Goal: Task Accomplishment & Management: Complete application form

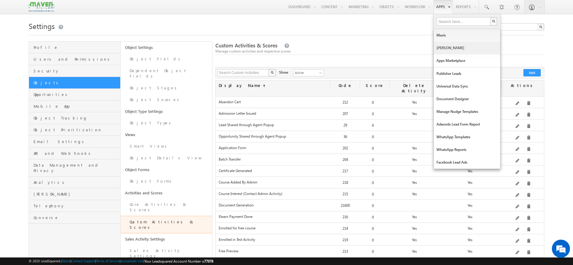
click at [437, 45] on link "[PERSON_NAME]" at bounding box center [467, 48] width 66 height 13
click at [448, 48] on link "Manage Lapps" at bounding box center [467, 48] width 66 height 13
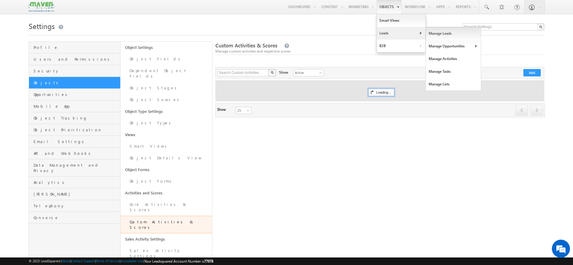
click at [434, 37] on link "Manage Leads" at bounding box center [453, 33] width 55 height 13
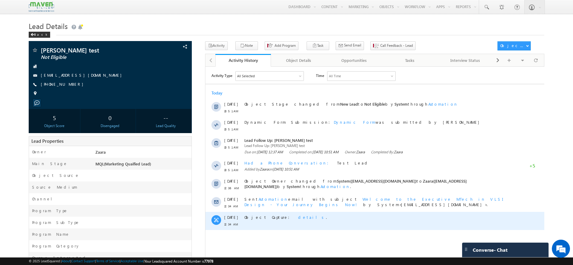
click at [298, 215] on span "details" at bounding box center [312, 217] width 28 height 5
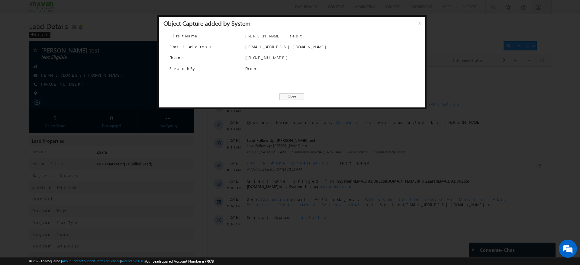
click at [289, 95] on span "Close" at bounding box center [292, 96] width 25 height 7
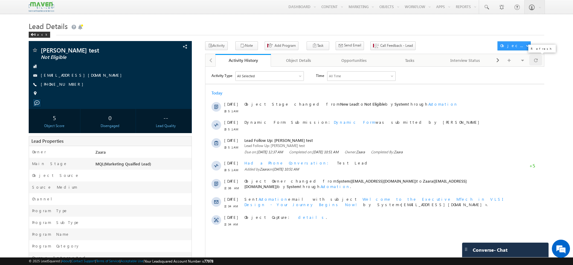
click at [533, 63] on div at bounding box center [535, 60] width 13 height 11
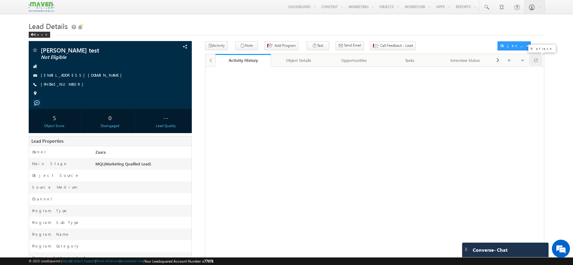
click at [533, 63] on div at bounding box center [535, 60] width 13 height 11
click at [293, 57] on link "Object Details" at bounding box center [299, 60] width 56 height 13
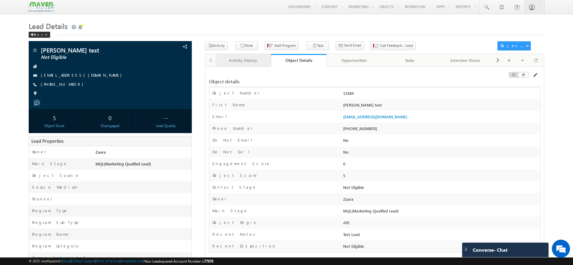
click at [244, 60] on div "Activity History" at bounding box center [242, 60] width 45 height 7
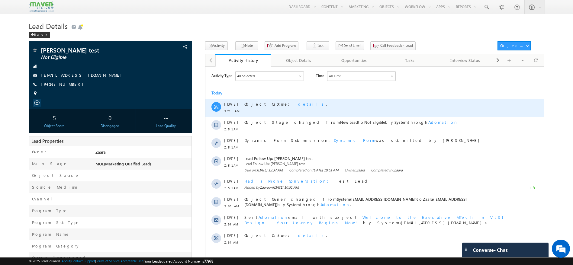
click at [298, 105] on span "details" at bounding box center [312, 103] width 28 height 5
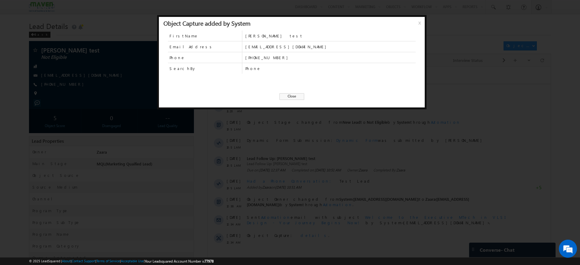
click at [292, 99] on span "Close" at bounding box center [292, 96] width 25 height 7
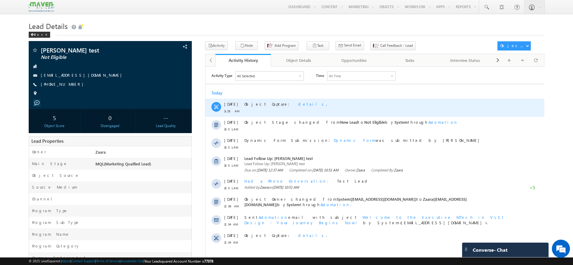
click at [298, 104] on span "details" at bounding box center [312, 103] width 28 height 5
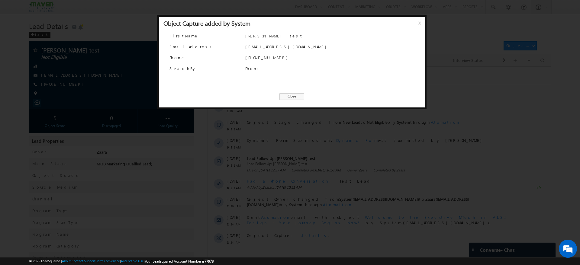
click at [292, 93] on span "Close" at bounding box center [292, 96] width 25 height 7
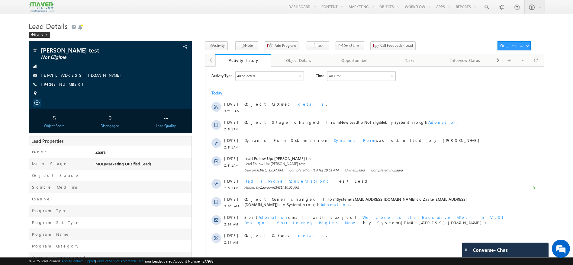
click at [296, 78] on div "All Selected" at bounding box center [269, 75] width 68 height 9
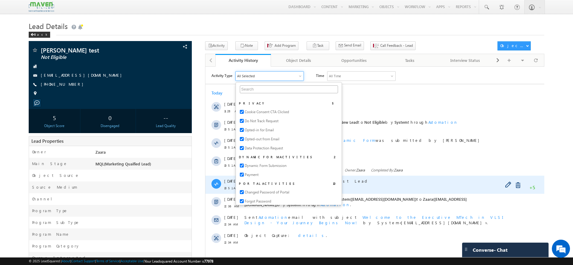
scroll to position [717, 0]
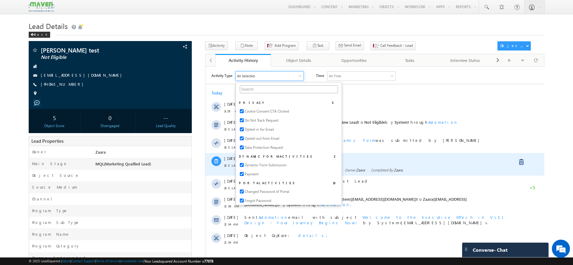
click at [409, 155] on div "Lead Follow Up: Pritish test Lead Follow Up: Pritish test Due on: 19 Sep 2025 1…" at bounding box center [377, 164] width 267 height 23
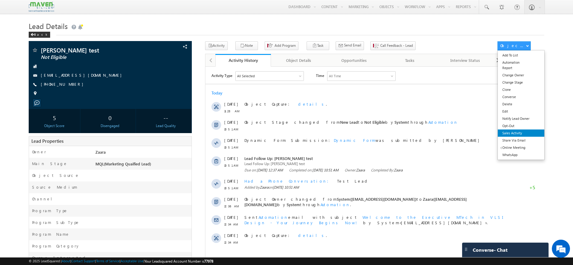
click at [513, 131] on link "Sales Activity" at bounding box center [521, 133] width 46 height 7
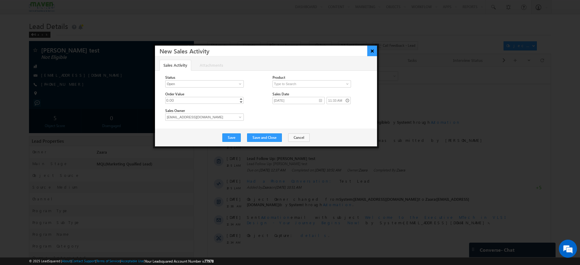
click at [371, 53] on button "×" at bounding box center [372, 51] width 10 height 11
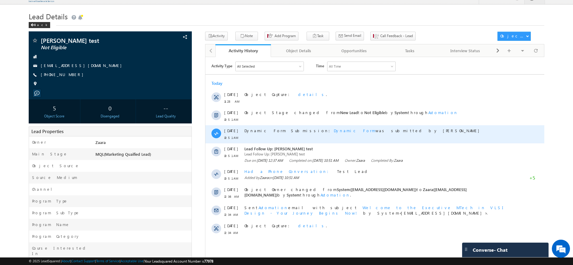
scroll to position [0, 0]
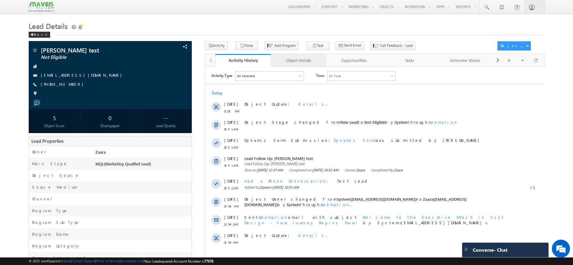
click at [297, 61] on div "Object Details" at bounding box center [298, 60] width 45 height 7
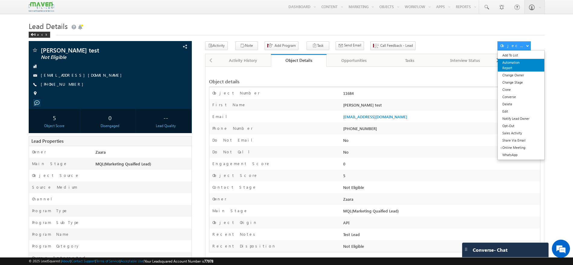
click at [512, 64] on link "Automation Report" at bounding box center [521, 65] width 46 height 13
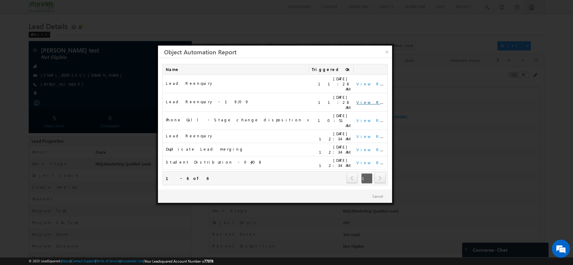
click at [367, 100] on link "View Report" at bounding box center [375, 102] width 37 height 5
click at [386, 54] on link "×" at bounding box center [387, 51] width 11 height 11
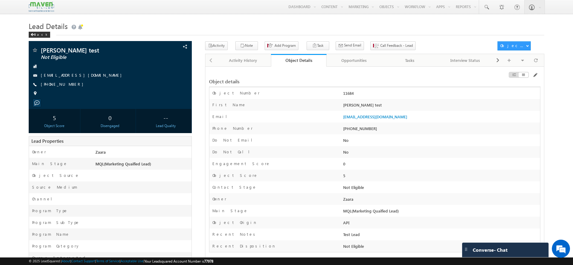
click at [213, 61] on div at bounding box center [211, 60] width 10 height 12
click at [209, 61] on div at bounding box center [211, 60] width 10 height 12
click at [228, 58] on div "Activity History" at bounding box center [242, 60] width 45 height 7
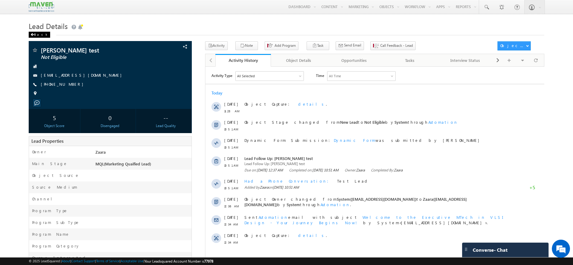
click at [37, 33] on div "Back" at bounding box center [39, 35] width 21 height 6
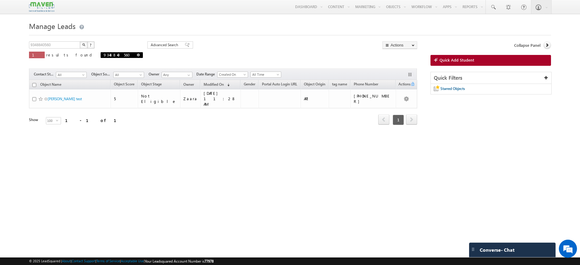
click at [137, 53] on link at bounding box center [138, 54] width 3 height 5
type input "Search Objects"
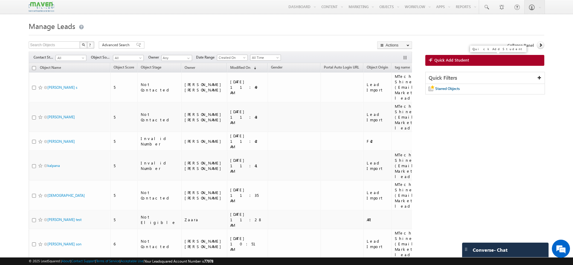
click at [457, 62] on span "Quick Add Student" at bounding box center [452, 59] width 35 height 5
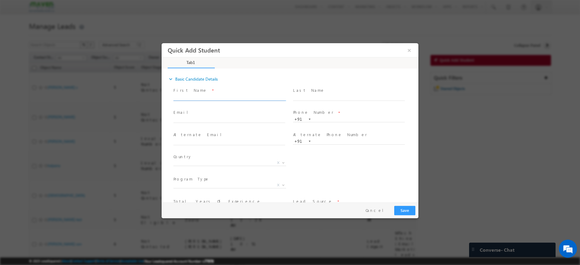
click at [230, 99] on input "text" at bounding box center [229, 98] width 112 height 6
type input "Gati"
click at [329, 118] on input "text" at bounding box center [349, 120] width 112 height 6
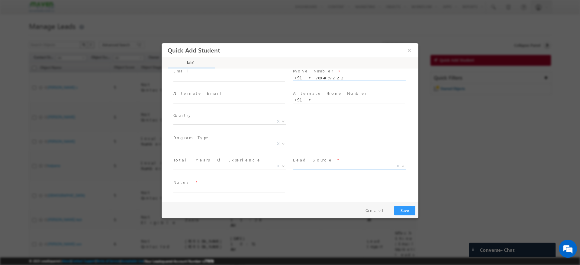
type input "7694859222"
click at [305, 169] on span "Organic Search Referral Sites Direct Traffic Social Media Inbound Email Inbound…" at bounding box center [351, 167] width 117 height 7
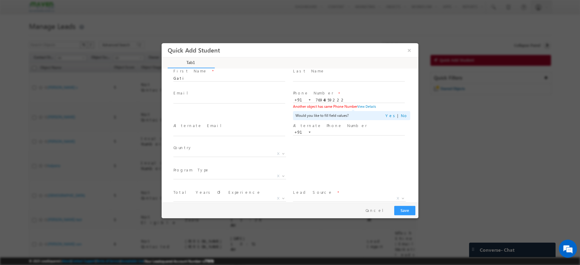
scroll to position [19, 0]
click at [401, 117] on link "No" at bounding box center [404, 116] width 7 height 5
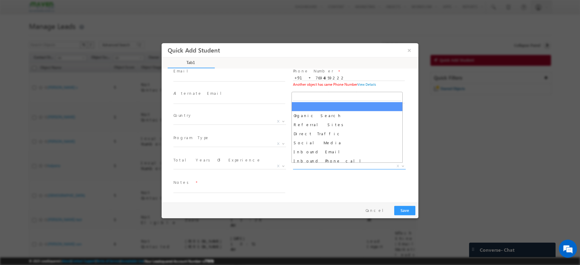
click at [400, 168] on span at bounding box center [403, 166] width 6 height 8
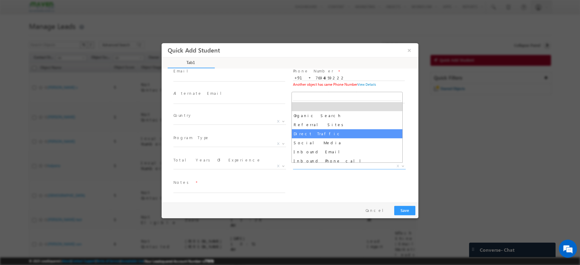
select select "Direct Traffic"
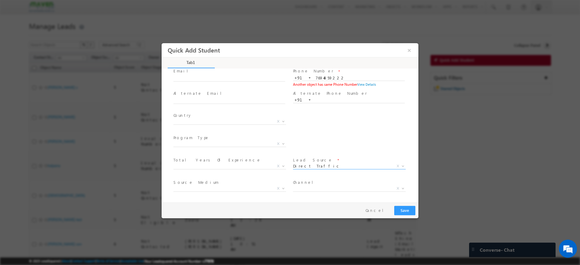
scroll to position [64, 0]
click at [267, 188] on textarea at bounding box center [229, 189] width 112 height 7
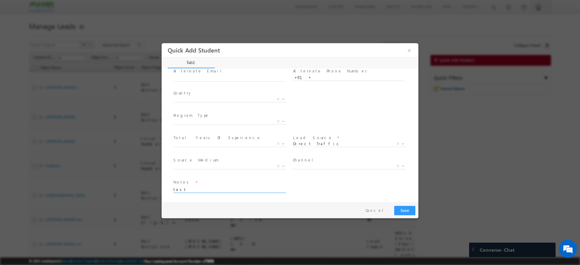
scroll to position [0, 0]
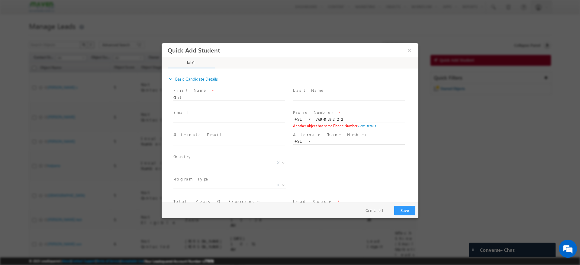
type textarea "test"
click at [408, 209] on button "Save" at bounding box center [404, 210] width 21 height 9
click at [400, 209] on button "Save" at bounding box center [404, 210] width 21 height 9
click at [346, 121] on input "7694859222" at bounding box center [349, 120] width 112 height 6
type input "7694859229"
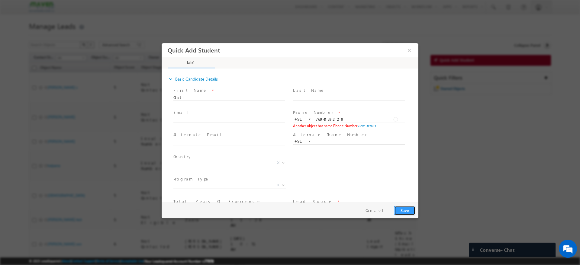
click at [400, 213] on button "Save" at bounding box center [404, 210] width 21 height 9
click at [406, 209] on button "Save" at bounding box center [404, 210] width 21 height 9
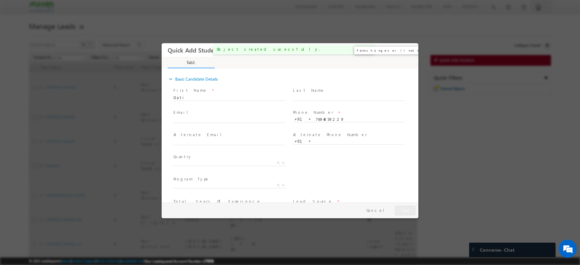
click at [413, 50] on button "×" at bounding box center [409, 50] width 10 height 11
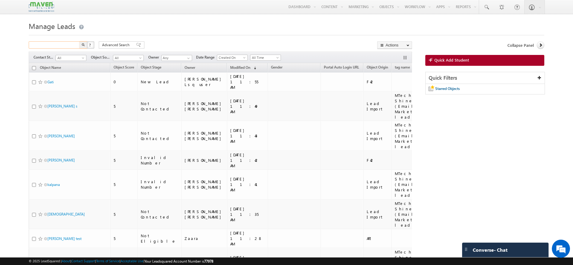
click at [63, 46] on input "text" at bounding box center [55, 44] width 52 height 7
click at [85, 45] on img "button" at bounding box center [83, 44] width 3 height 3
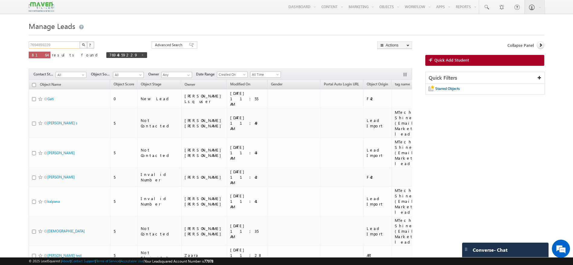
click at [75, 43] on input "7694859229" at bounding box center [55, 44] width 52 height 7
type input "7"
paste input "9348840560"
type input "9348840560"
click at [84, 45] on img "button" at bounding box center [83, 44] width 3 height 3
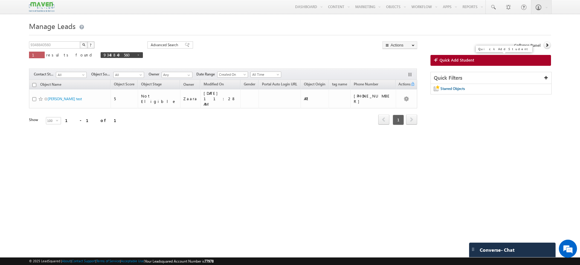
click at [469, 58] on span "Quick Add Student" at bounding box center [457, 59] width 35 height 5
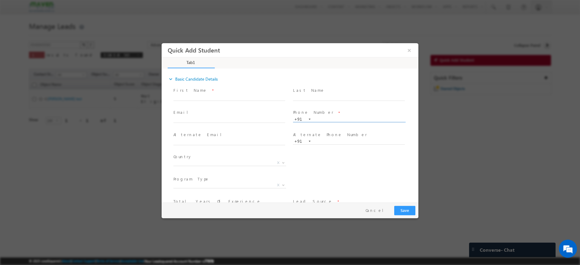
click at [333, 117] on input "text" at bounding box center [349, 120] width 112 height 6
click at [323, 121] on input "[PHONE_NUMBER]" at bounding box center [349, 120] width 112 height 6
type input "9348840560"
click at [267, 96] on input "text" at bounding box center [229, 98] width 112 height 6
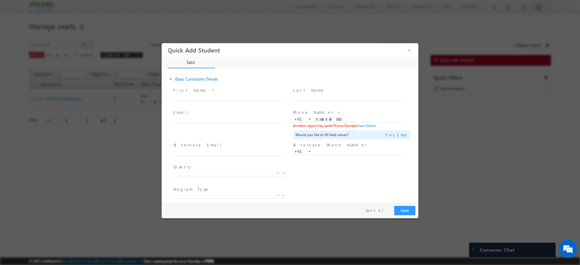
click at [364, 156] on span at bounding box center [349, 157] width 112 height 7
click at [396, 136] on link "Yes" at bounding box center [392, 134] width 12 height 5
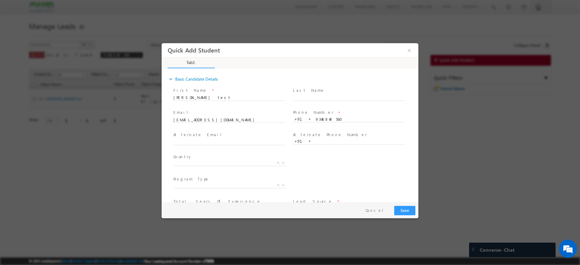
scroll to position [41, 0]
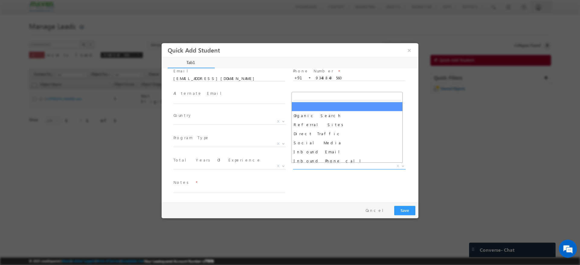
click at [316, 166] on span "X" at bounding box center [349, 166] width 113 height 6
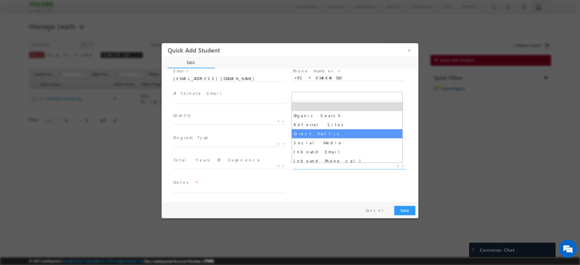
select select "Direct Traffic"
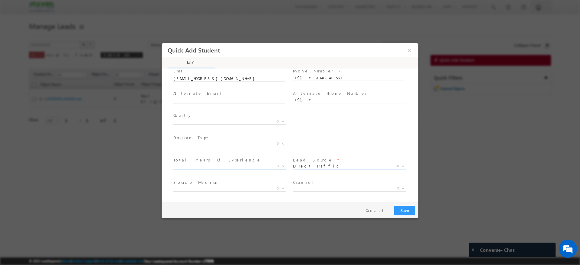
scroll to position [64, 0]
click at [247, 186] on textarea at bounding box center [229, 189] width 112 height 7
type textarea "t"
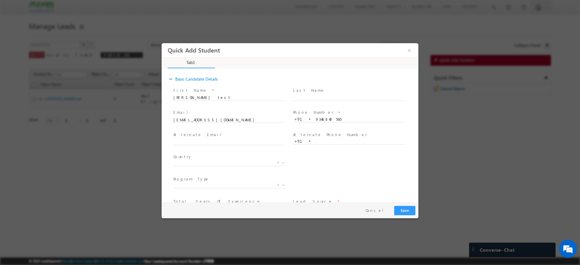
type textarea "abc"
click at [402, 209] on button "Save" at bounding box center [404, 210] width 21 height 9
click at [399, 211] on button "Save" at bounding box center [404, 210] width 21 height 9
click at [409, 47] on button "×" at bounding box center [409, 50] width 10 height 11
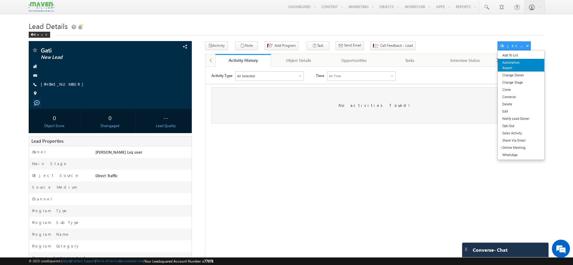
click at [520, 66] on link "Automation Report" at bounding box center [521, 65] width 46 height 13
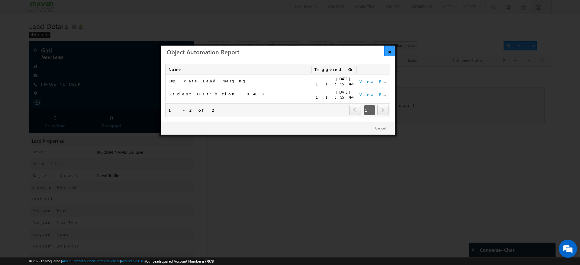
click at [390, 50] on link "×" at bounding box center [389, 51] width 11 height 11
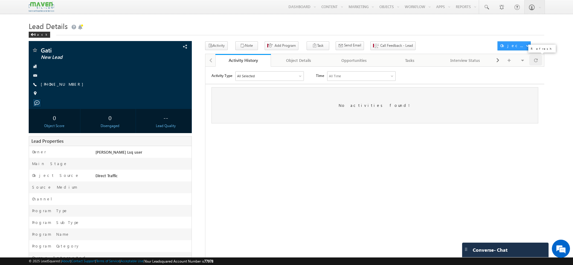
click at [539, 61] on div at bounding box center [535, 60] width 13 height 11
click at [288, 57] on link "Object Details" at bounding box center [299, 60] width 56 height 13
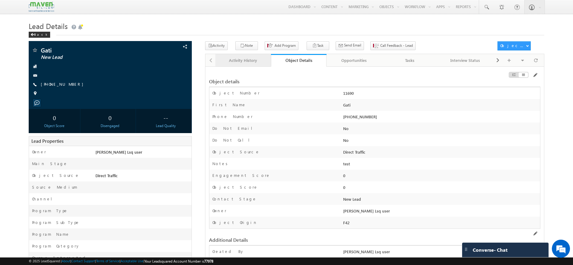
click at [244, 63] on div "Activity History" at bounding box center [242, 60] width 45 height 7
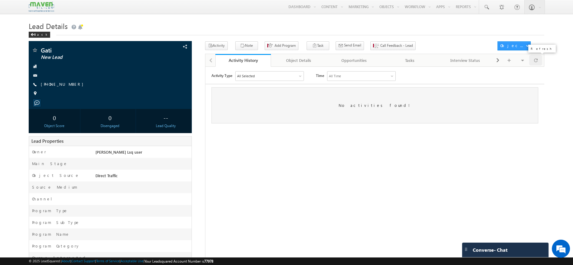
click at [536, 64] on span at bounding box center [536, 60] width 4 height 11
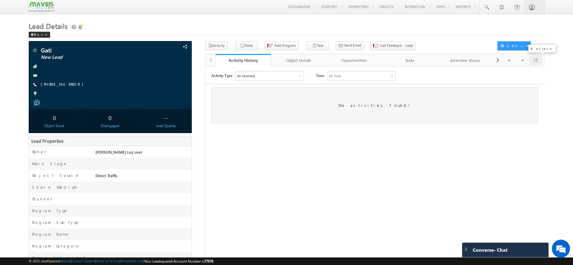
click at [536, 64] on span at bounding box center [536, 60] width 4 height 11
click at [303, 59] on div "Object Details" at bounding box center [298, 60] width 45 height 7
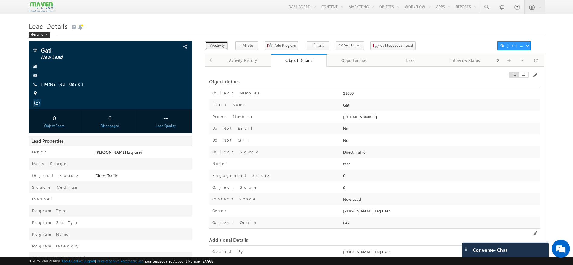
click at [223, 48] on button "Activity" at bounding box center [216, 45] width 23 height 9
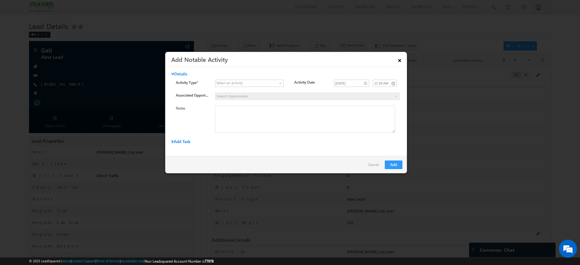
click at [401, 59] on link "×" at bounding box center [400, 59] width 10 height 11
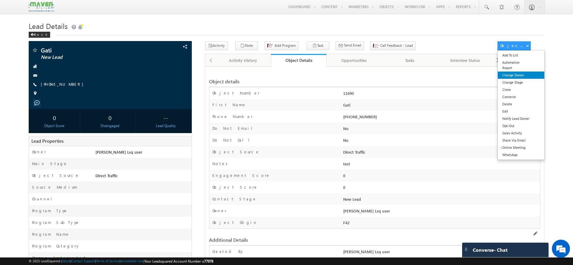
click at [516, 72] on link "Change Owner" at bounding box center [521, 75] width 46 height 7
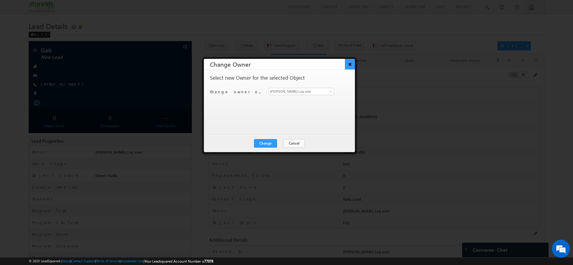
click at [348, 65] on button "×" at bounding box center [350, 64] width 10 height 11
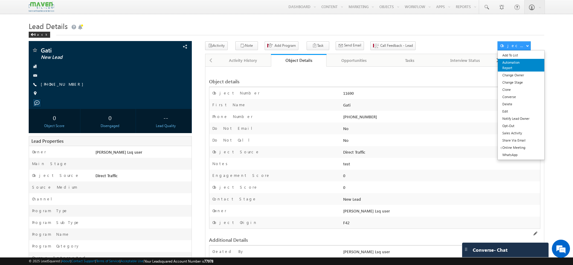
click at [524, 64] on link "Automation Report" at bounding box center [521, 65] width 46 height 13
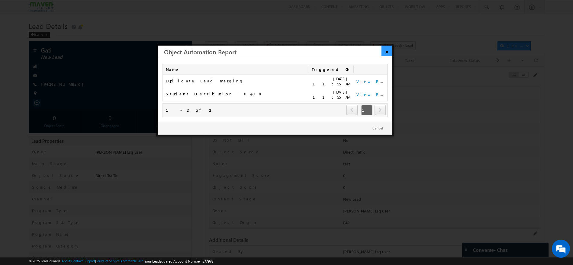
click at [384, 53] on link "×" at bounding box center [387, 51] width 11 height 11
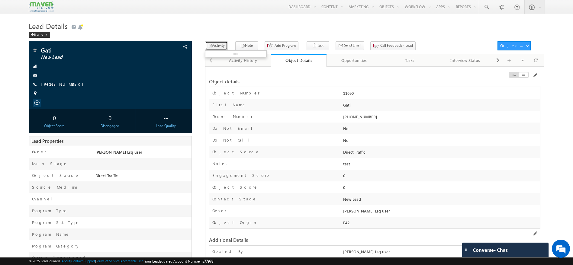
click at [217, 47] on button "Activity" at bounding box center [216, 45] width 23 height 9
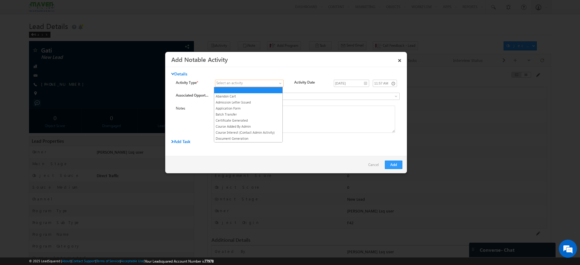
click at [279, 84] on span at bounding box center [281, 84] width 5 height 5
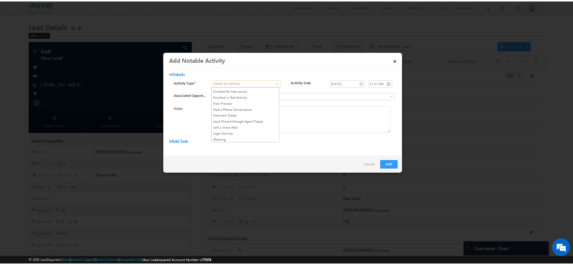
scroll to position [60, 0]
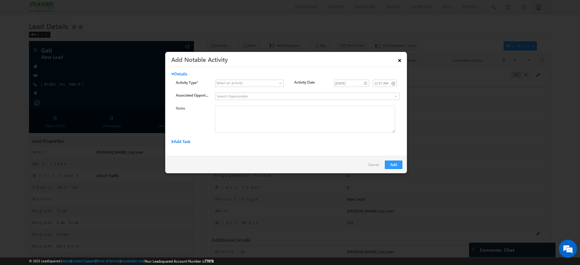
click at [397, 56] on link "×" at bounding box center [400, 59] width 10 height 11
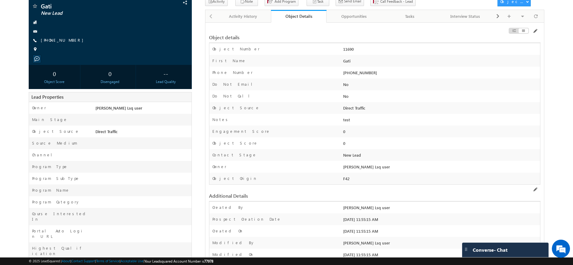
scroll to position [0, 0]
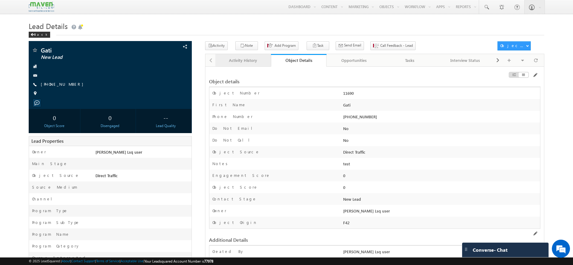
click at [249, 56] on link "Activity History" at bounding box center [243, 60] width 56 height 13
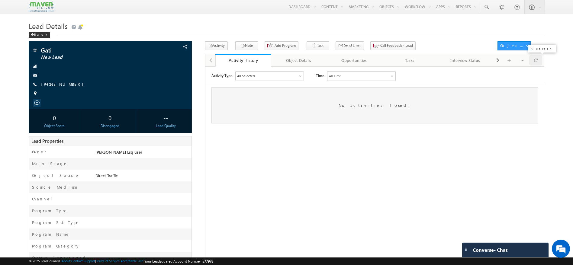
click at [537, 60] on span at bounding box center [536, 60] width 4 height 11
click at [380, 44] on span "Call Feedback - Lead" at bounding box center [396, 45] width 33 height 5
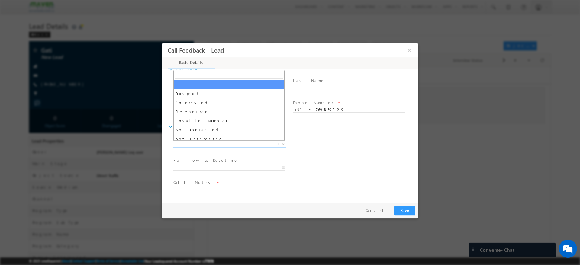
click at [281, 146] on span at bounding box center [283, 144] width 6 height 8
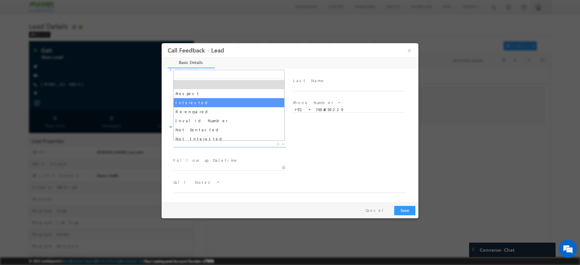
select select "Interested"
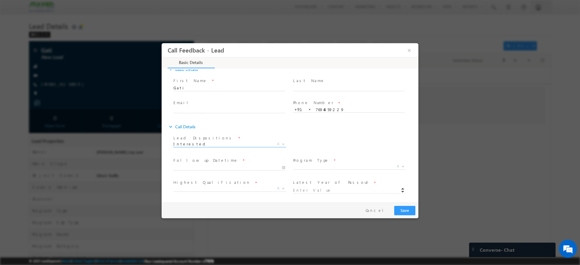
scroll to position [55, 0]
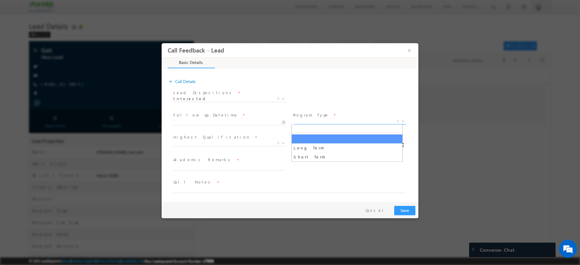
click at [321, 120] on span "X" at bounding box center [349, 121] width 113 height 6
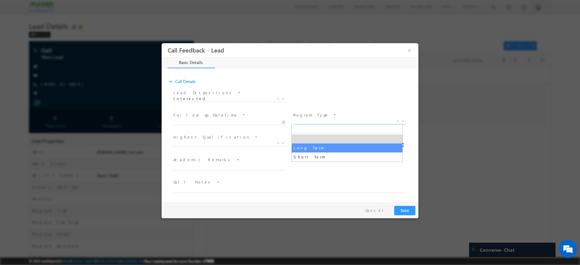
select select "Long Term"
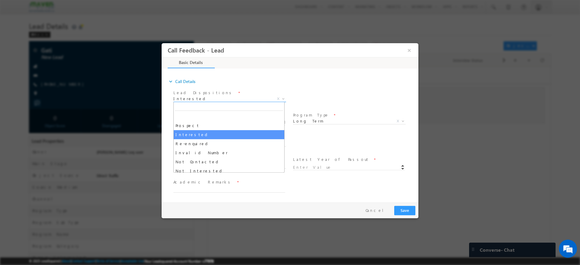
click at [227, 100] on span "Interested" at bounding box center [222, 98] width 98 height 5
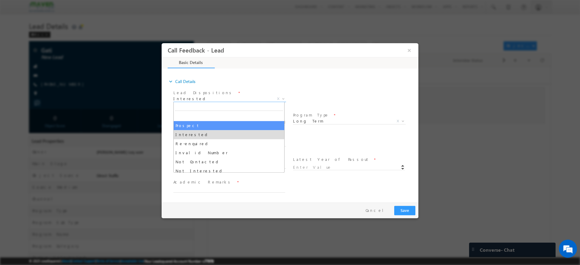
select select "Prospect"
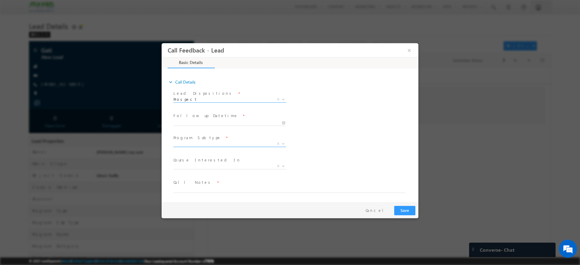
click at [282, 144] on b at bounding box center [284, 144] width 4 height 2
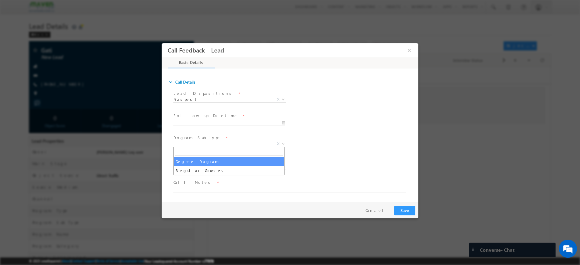
select select "Degree Program"
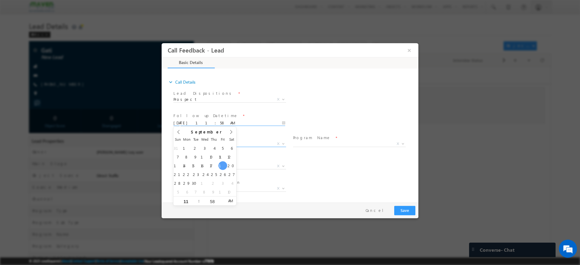
click at [284, 121] on input "09/19/2025 11:58 AM" at bounding box center [229, 123] width 112 height 6
type input "09/04/2025 11:58 AM"
click at [305, 145] on span "X" at bounding box center [349, 144] width 113 height 6
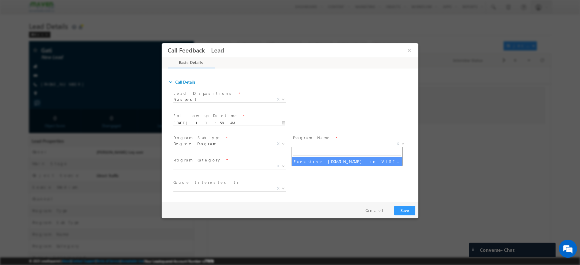
select select "Executive M.Tech in VLSI Design"
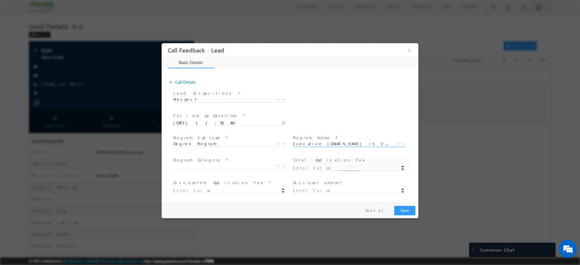
type input "1180"
click at [280, 169] on span "X" at bounding box center [231, 167] width 117 height 7
click at [283, 165] on b at bounding box center [284, 166] width 4 height 2
select select "Offline"
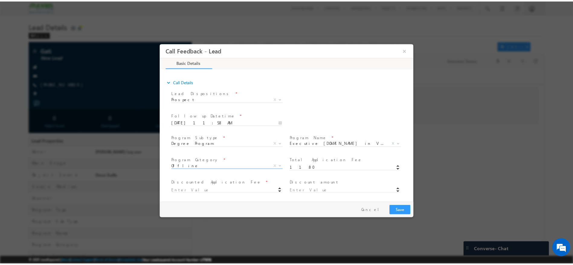
scroll to position [100, 0]
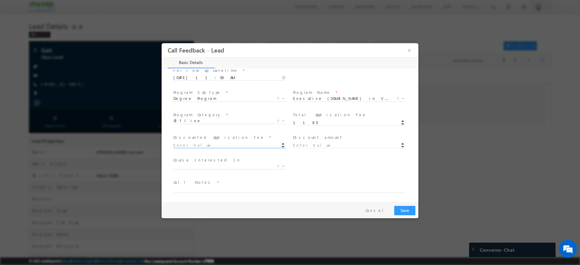
click at [245, 145] on input at bounding box center [229, 146] width 112 height 6
type input "500.00"
type input "680"
click at [275, 184] on span "Call Notes *" at bounding box center [286, 183] width 226 height 7
click at [243, 187] on textarea at bounding box center [289, 189] width 232 height 7
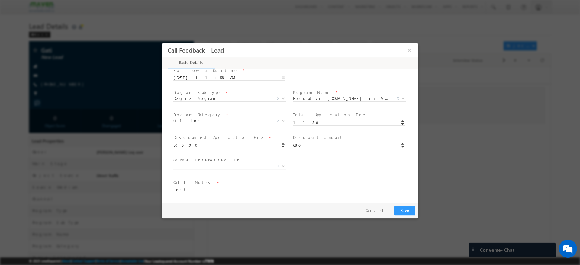
type textarea "test"
click at [399, 209] on button "Save" at bounding box center [404, 210] width 21 height 9
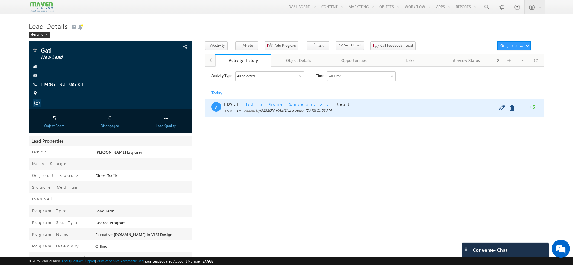
click at [279, 102] on span "Had a Phone Conversation" at bounding box center [288, 103] width 88 height 5
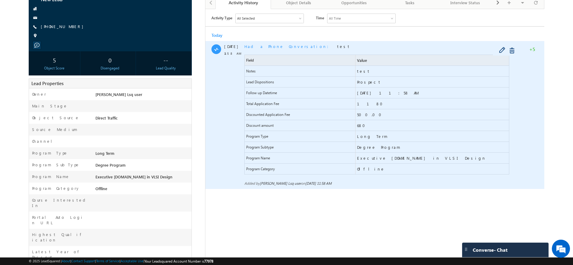
scroll to position [0, 0]
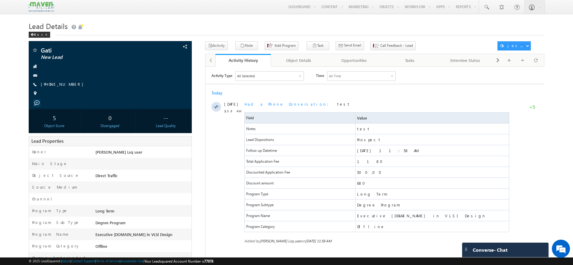
click at [483, 82] on div "Activity Type All Selected Select All Sales Activities 1 Sales Activity Opportu…" at bounding box center [374, 159] width 339 height 176
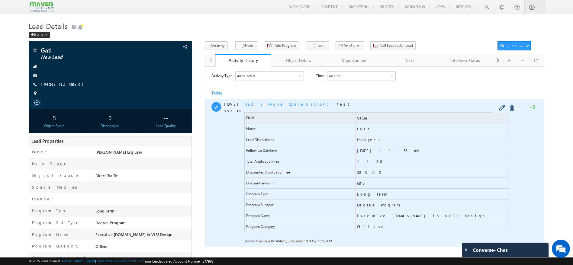
click at [216, 152] on div at bounding box center [216, 173] width 10 height 148
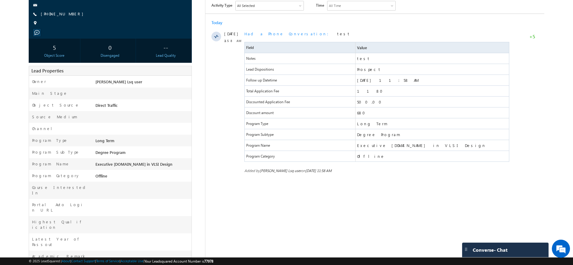
scroll to position [71, 0]
click at [344, 180] on html "Activity Type All Selected Select All Sales Activities 1 Sales Activity Opportu…" at bounding box center [374, 87] width 339 height 185
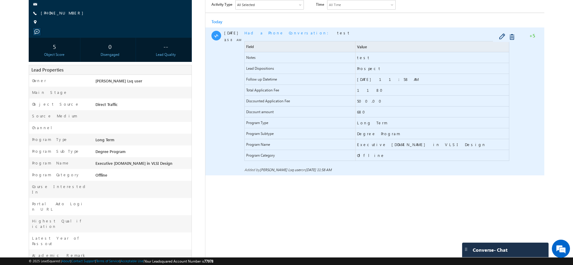
click at [217, 32] on div at bounding box center [216, 36] width 10 height 10
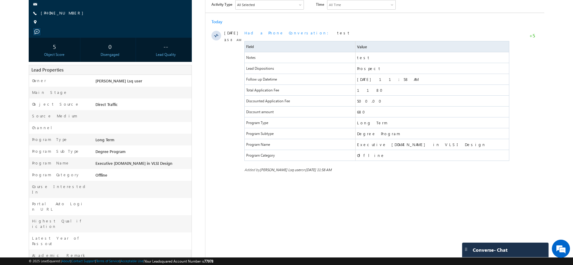
scroll to position [0, 0]
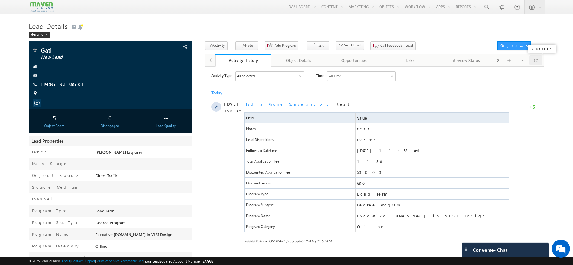
click at [535, 58] on span at bounding box center [536, 60] width 4 height 11
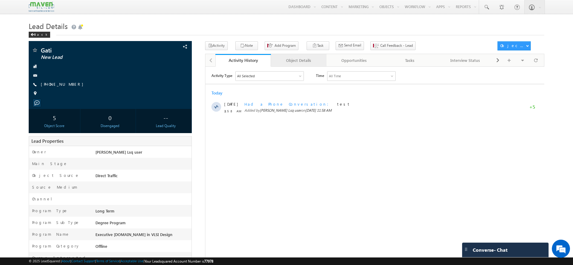
click at [314, 64] on div "Object Details" at bounding box center [298, 60] width 45 height 7
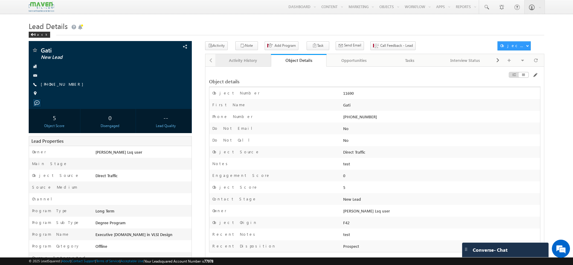
click at [251, 57] on link "Activity History" at bounding box center [243, 60] width 56 height 13
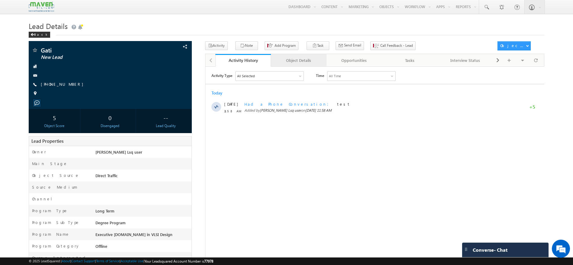
click at [320, 57] on div "Object Details" at bounding box center [298, 60] width 45 height 7
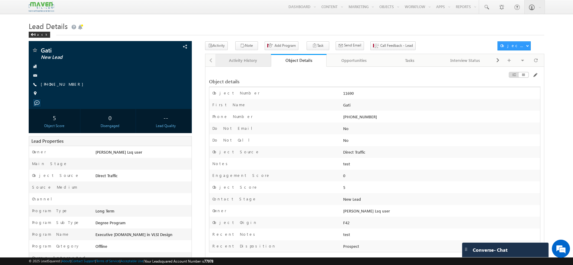
click at [241, 58] on div "Activity History" at bounding box center [242, 60] width 45 height 7
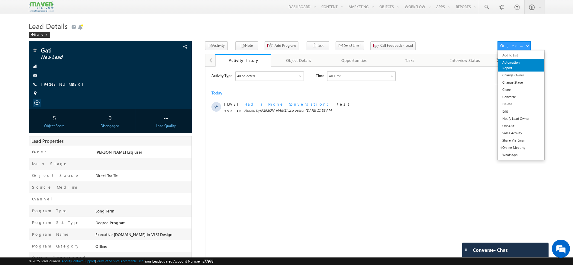
click at [516, 66] on link "Automation Report" at bounding box center [521, 65] width 46 height 13
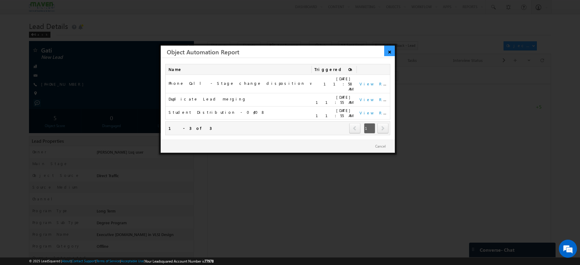
click at [389, 51] on link "×" at bounding box center [389, 51] width 11 height 11
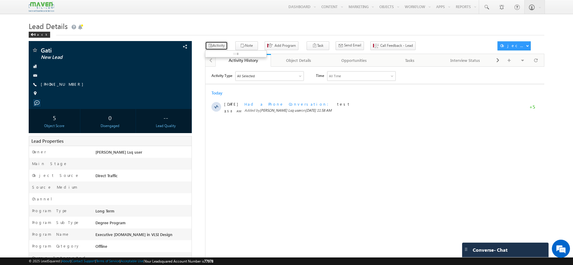
click at [216, 44] on button "Activity" at bounding box center [216, 45] width 23 height 9
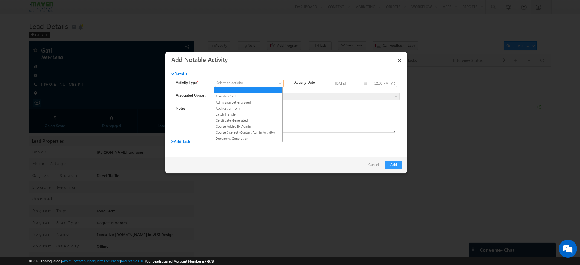
click at [277, 82] on link at bounding box center [249, 83] width 69 height 7
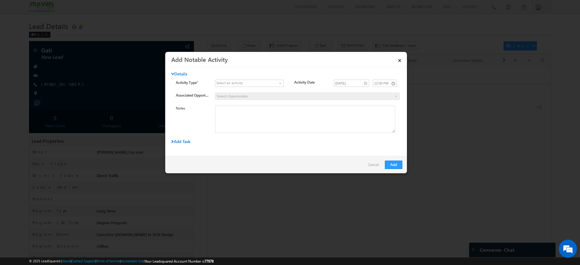
click at [432, 111] on div at bounding box center [290, 132] width 580 height 265
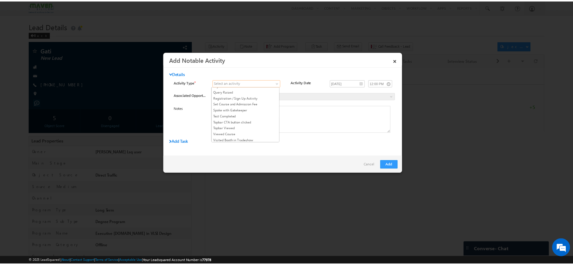
scroll to position [0, 0]
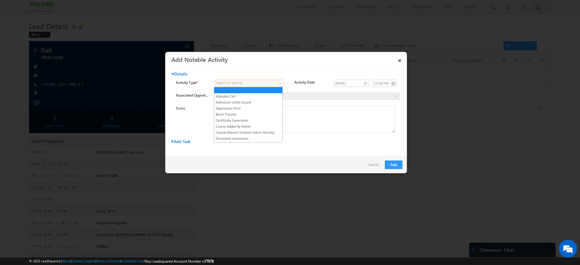
click at [277, 82] on link at bounding box center [249, 83] width 69 height 7
click at [245, 107] on link "Application Form" at bounding box center [248, 108] width 68 height 5
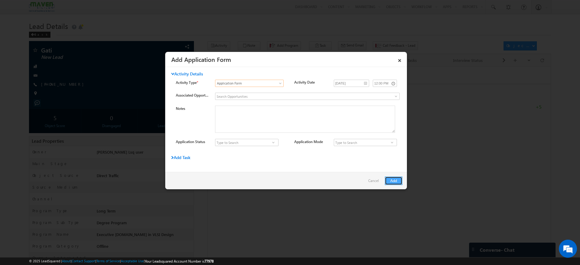
click at [389, 180] on button "Add" at bounding box center [394, 181] width 18 height 8
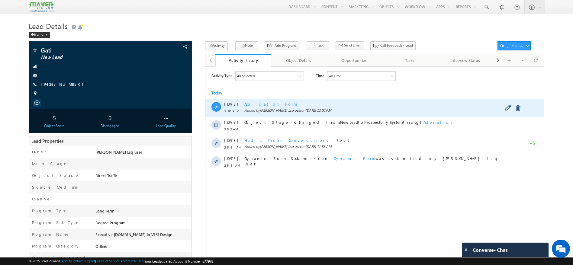
click at [270, 104] on span "Application Form" at bounding box center [270, 103] width 53 height 5
click at [257, 104] on span "Application Form" at bounding box center [270, 103] width 53 height 5
click at [260, 106] on span "Application Form" at bounding box center [270, 103] width 53 height 5
click at [269, 103] on span "Application Form" at bounding box center [270, 103] width 53 height 5
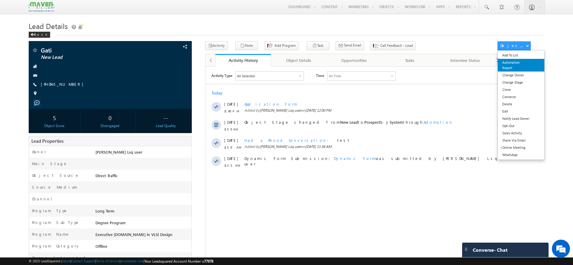
click at [508, 61] on link "Automation Report" at bounding box center [521, 65] width 46 height 13
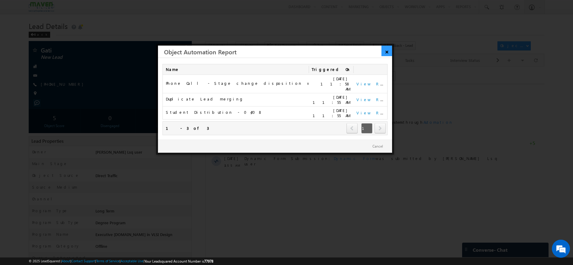
click at [387, 54] on link "×" at bounding box center [387, 51] width 11 height 11
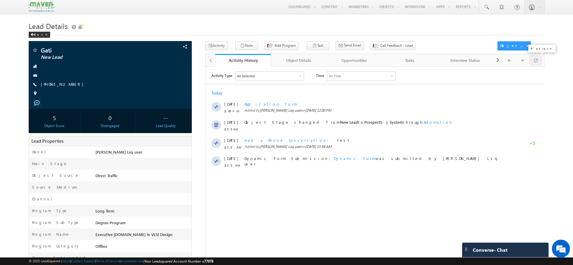
click at [537, 63] on span at bounding box center [536, 60] width 4 height 11
click at [536, 61] on span at bounding box center [536, 60] width 4 height 11
click at [540, 62] on div at bounding box center [535, 60] width 13 height 11
click at [537, 62] on span at bounding box center [536, 60] width 4 height 11
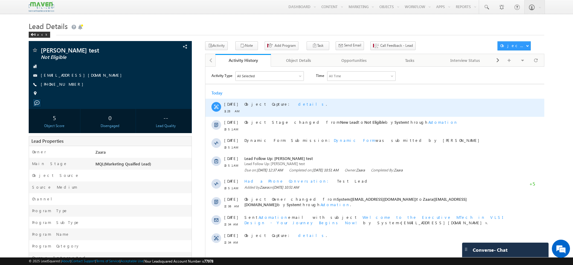
click at [298, 106] on span "details" at bounding box center [312, 103] width 28 height 5
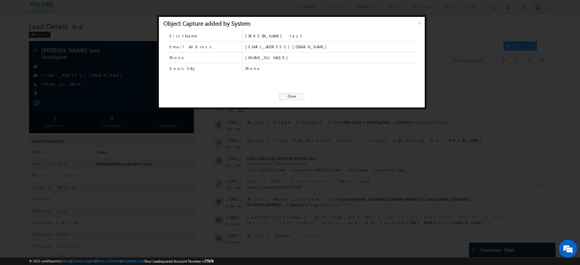
click at [301, 98] on span "Close" at bounding box center [292, 96] width 25 height 7
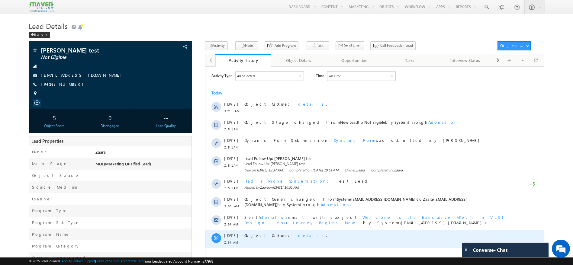
click at [298, 235] on span "details" at bounding box center [312, 235] width 28 height 5
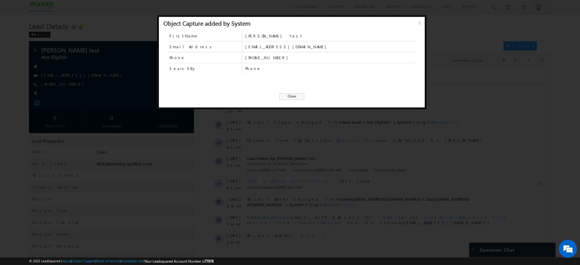
click at [292, 96] on span "Close" at bounding box center [292, 96] width 25 height 7
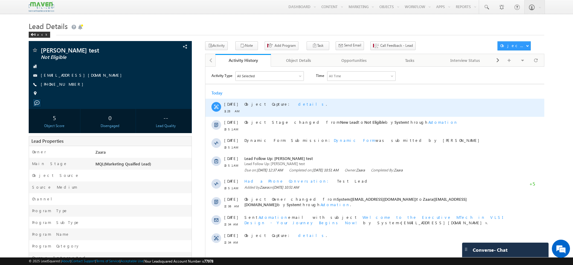
click at [298, 105] on span "details" at bounding box center [312, 103] width 28 height 5
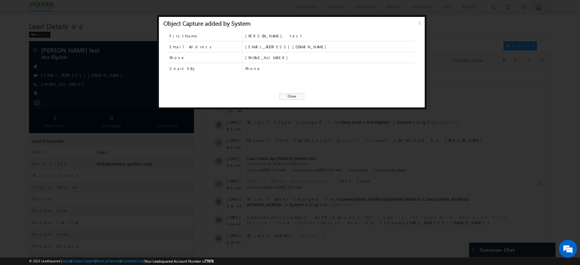
click at [287, 98] on span "Close" at bounding box center [292, 96] width 25 height 7
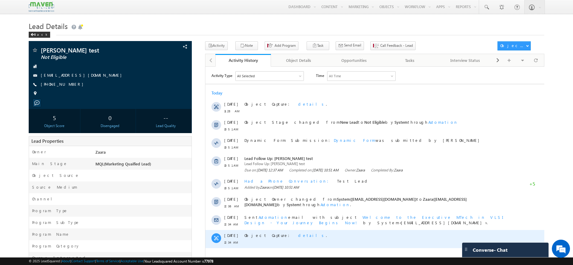
click at [298, 237] on span "details" at bounding box center [312, 235] width 28 height 5
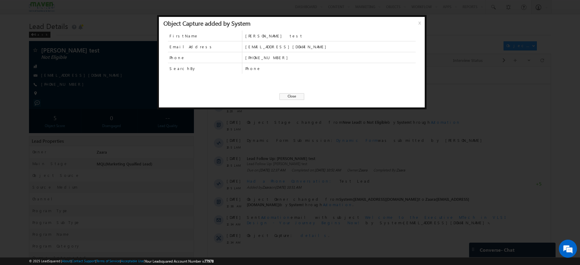
click at [288, 96] on span "Close" at bounding box center [292, 96] width 25 height 7
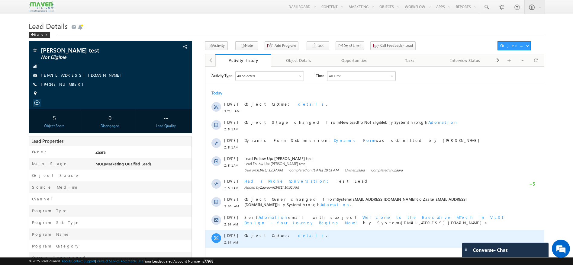
click at [298, 234] on span "details" at bounding box center [312, 235] width 28 height 5
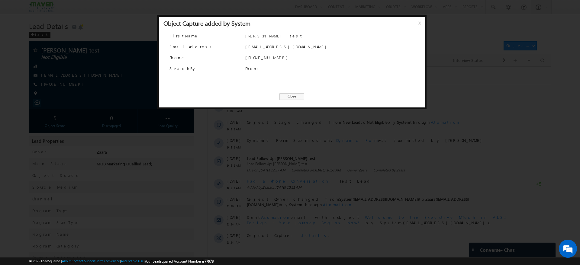
click at [297, 98] on span "Close" at bounding box center [292, 96] width 25 height 7
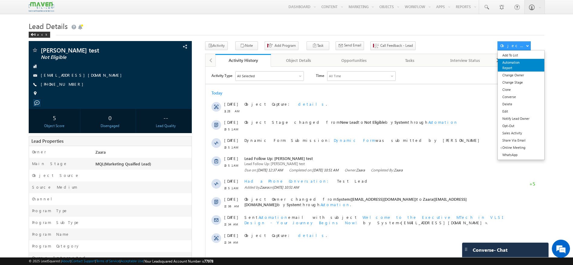
click at [516, 67] on link "Automation Report" at bounding box center [521, 65] width 46 height 13
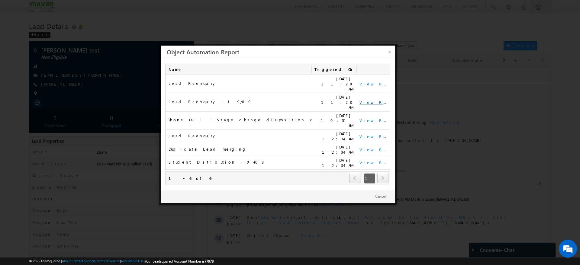
click at [363, 100] on link "View Report" at bounding box center [378, 102] width 37 height 5
click at [391, 51] on link "×" at bounding box center [389, 51] width 11 height 11
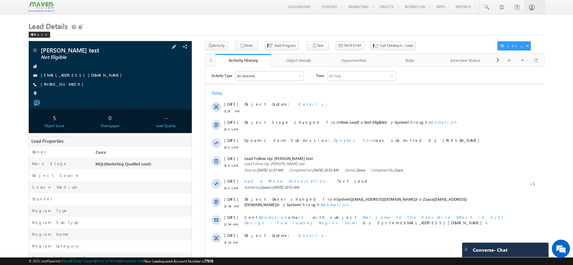
click at [70, 84] on div "[PHONE_NUMBER]" at bounding box center [110, 85] width 157 height 6
copy div "[PHONE_NUMBER]"
click at [219, 12] on div "Menu [PERSON_NAME] Lsq user [PERSON_NAME] shran it202 1@gma [DOMAIN_NAME] m crm…" at bounding box center [287, 7] width 516 height 14
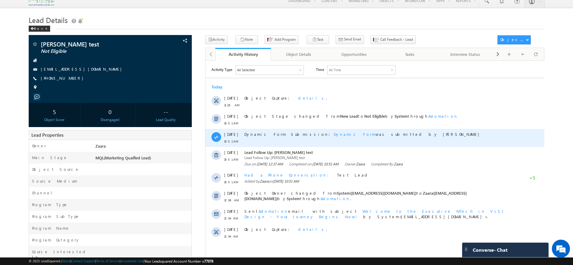
scroll to position [5, 0]
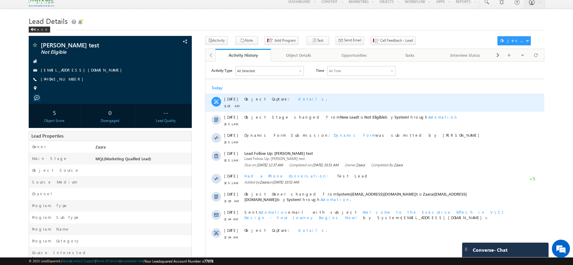
click at [298, 99] on span "details" at bounding box center [312, 98] width 28 height 5
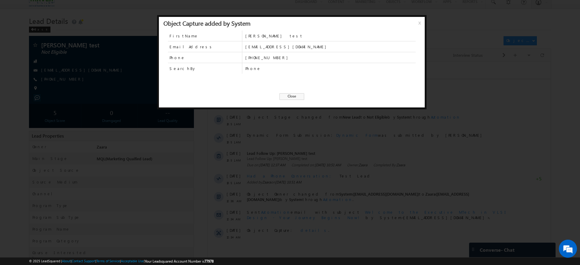
click at [296, 98] on span "Close" at bounding box center [292, 96] width 25 height 7
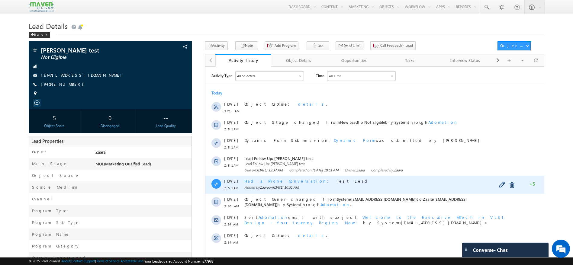
scroll to position [11, 0]
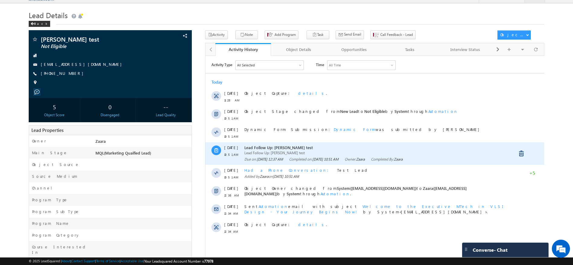
click at [216, 153] on div at bounding box center [216, 150] width 10 height 10
click at [224, 150] on span "[DATE]" at bounding box center [231, 147] width 14 height 5
click at [252, 147] on span "Lead Follow Up: [PERSON_NAME] test" at bounding box center [377, 147] width 267 height 5
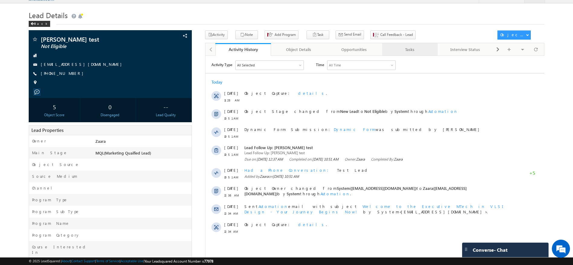
click at [394, 48] on div "Tasks" at bounding box center [409, 49] width 45 height 7
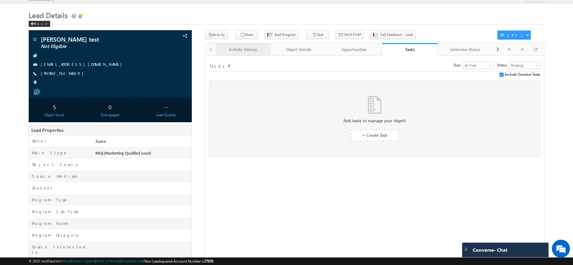
click at [239, 48] on div "Activity History" at bounding box center [242, 49] width 45 height 7
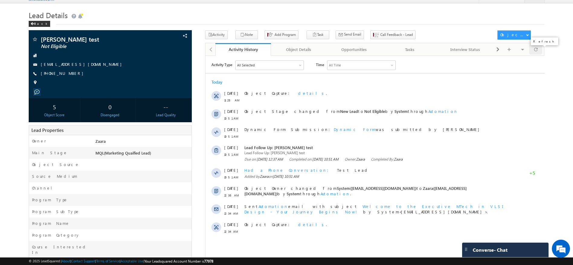
click at [533, 52] on div at bounding box center [535, 49] width 13 height 11
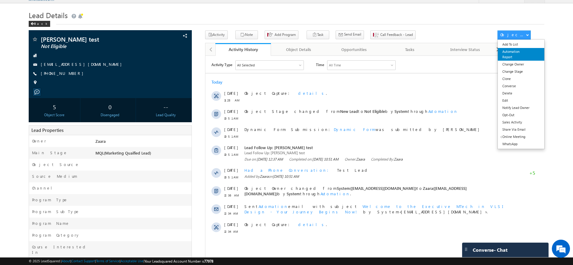
click at [516, 53] on link "Automation Report" at bounding box center [521, 54] width 46 height 13
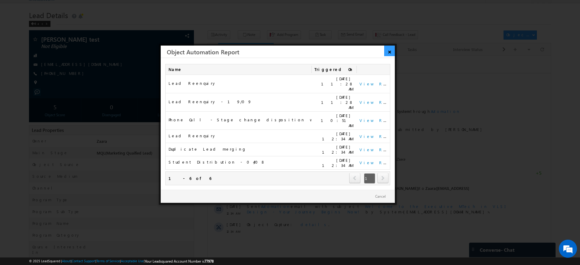
click at [390, 52] on link "×" at bounding box center [389, 51] width 11 height 11
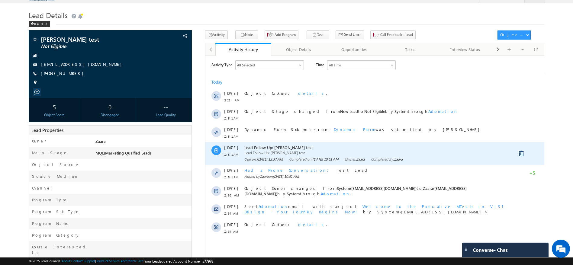
scroll to position [18, 0]
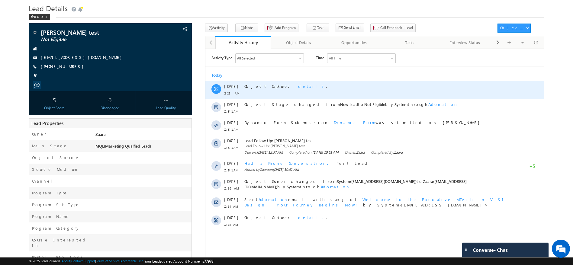
click at [298, 86] on span "details" at bounding box center [312, 85] width 28 height 5
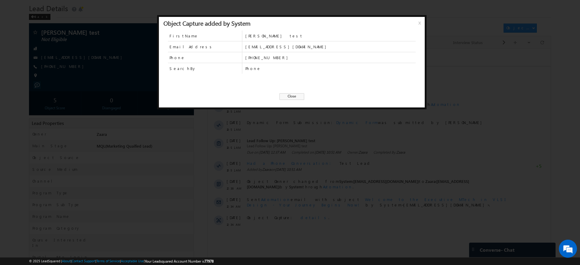
click at [419, 22] on span "x" at bounding box center [421, 25] width 5 height 11
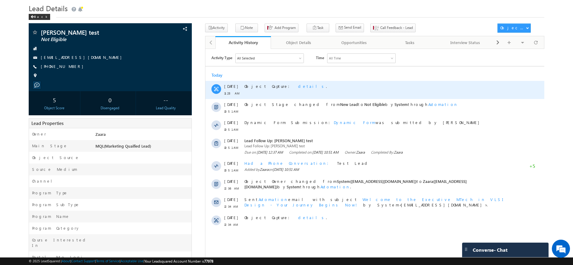
click at [216, 89] on span at bounding box center [216, 89] width 4 height 5
click at [298, 86] on span "details" at bounding box center [312, 85] width 28 height 5
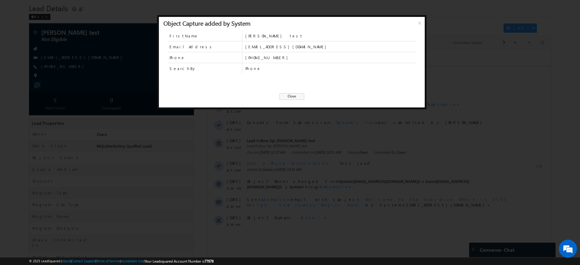
click at [419, 21] on span "x" at bounding box center [421, 25] width 5 height 11
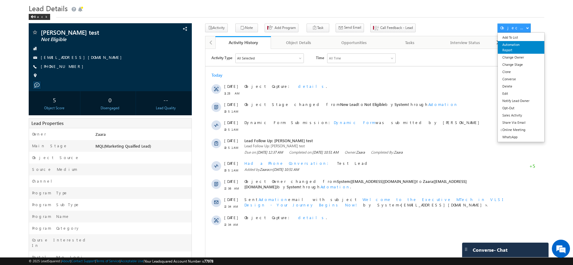
click at [520, 44] on link "Automation Report" at bounding box center [521, 47] width 46 height 13
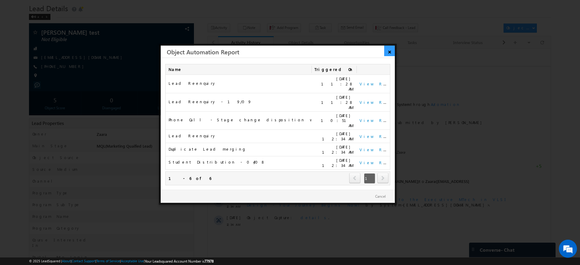
click at [390, 48] on link "×" at bounding box center [389, 51] width 11 height 11
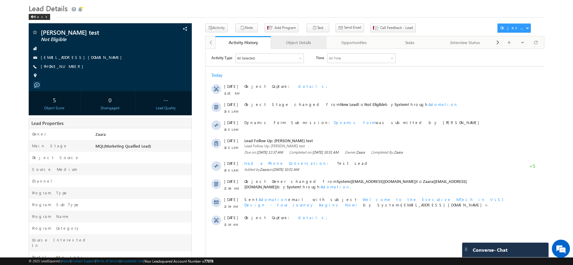
click at [306, 45] on div "Object Details" at bounding box center [298, 42] width 45 height 7
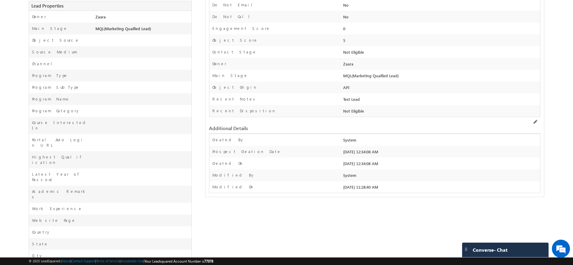
scroll to position [0, 0]
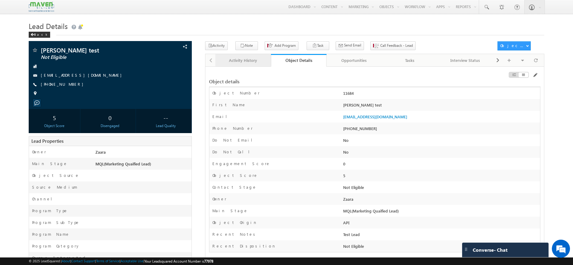
click at [247, 60] on div "Activity History" at bounding box center [242, 60] width 45 height 7
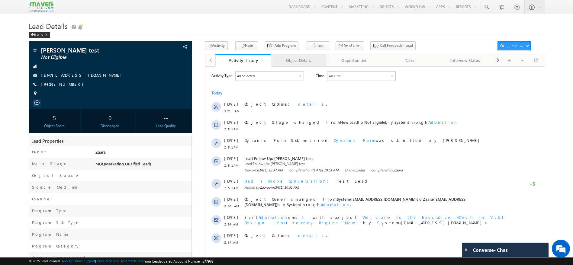
click at [290, 59] on div "Object Details" at bounding box center [298, 60] width 45 height 7
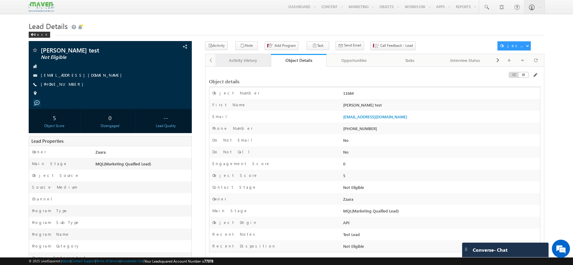
click at [235, 63] on div "Activity History" at bounding box center [242, 60] width 45 height 7
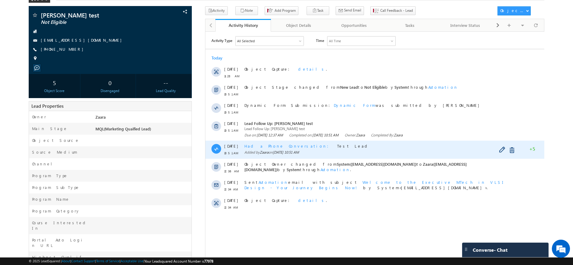
scroll to position [36, 0]
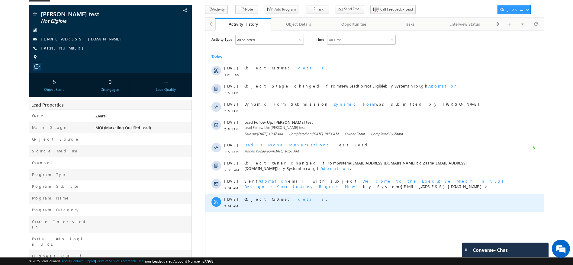
click at [298, 200] on span "details" at bounding box center [312, 198] width 28 height 5
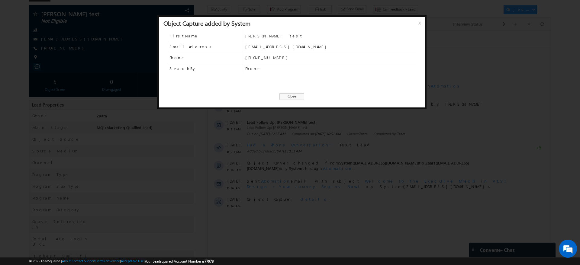
click at [297, 97] on span "Close" at bounding box center [292, 96] width 25 height 7
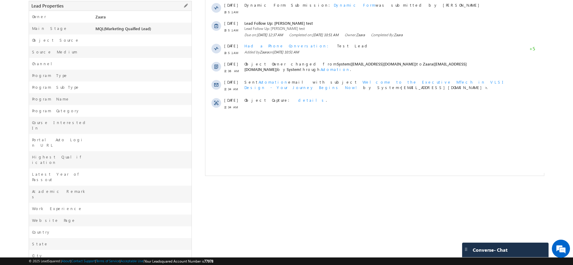
scroll to position [0, 0]
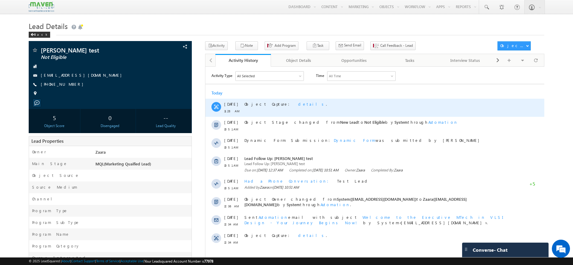
click at [298, 106] on span "details" at bounding box center [312, 103] width 28 height 5
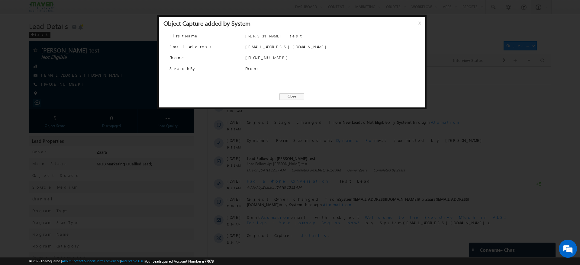
click at [292, 94] on span "Close" at bounding box center [292, 96] width 25 height 7
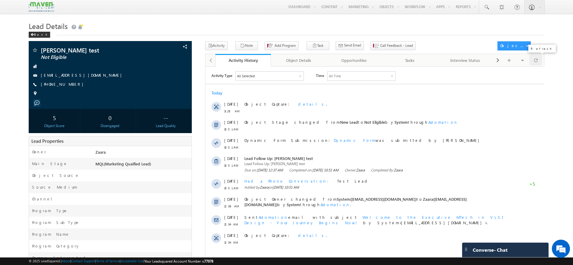
click at [534, 58] on span at bounding box center [536, 60] width 4 height 11
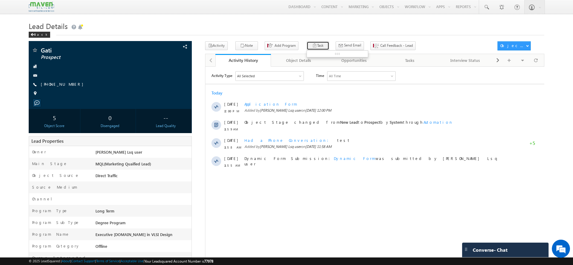
click at [307, 45] on button "Task" at bounding box center [318, 45] width 23 height 9
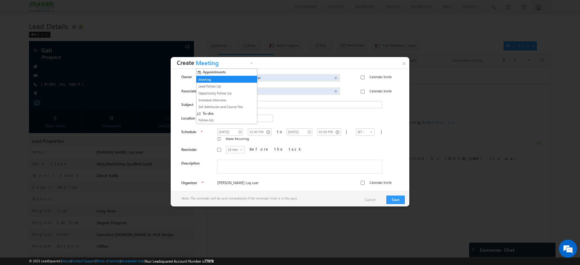
click at [225, 62] on span "Meeting" at bounding box center [221, 64] width 54 height 9
click at [221, 86] on link "Lead Follow Up" at bounding box center [224, 86] width 55 height 5
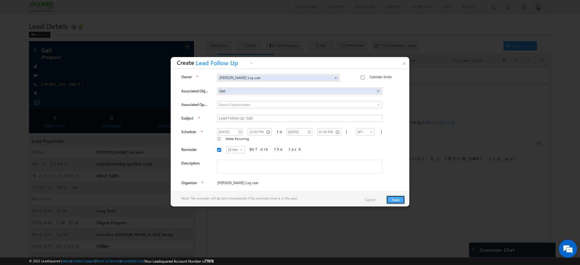
click at [393, 200] on button "Save" at bounding box center [396, 200] width 18 height 8
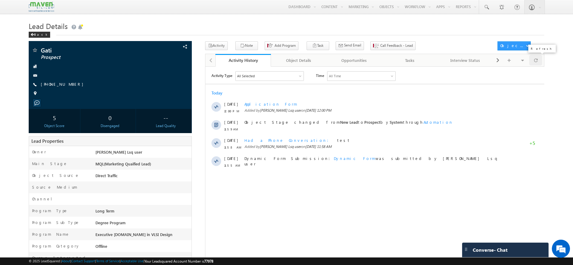
click at [539, 61] on div at bounding box center [535, 60] width 13 height 11
click at [411, 60] on div "Tasks" at bounding box center [409, 60] width 45 height 7
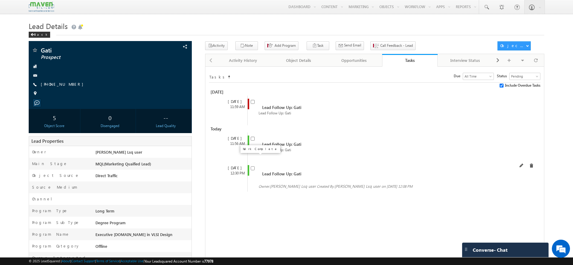
click at [251, 167] on input "checkbox" at bounding box center [253, 169] width 4 height 4
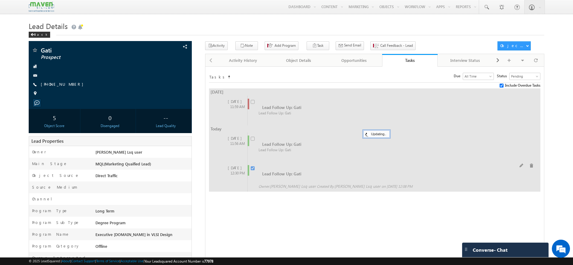
checkbox input "false"
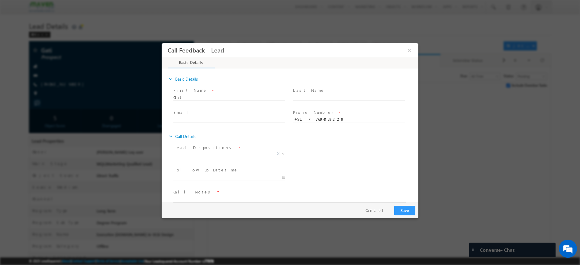
scroll to position [10, 0]
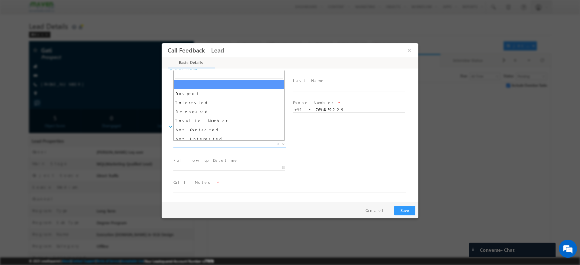
click at [280, 144] on span at bounding box center [283, 144] width 6 height 8
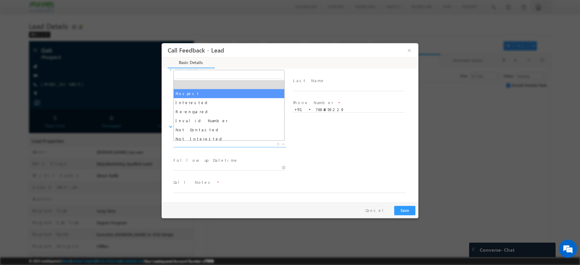
select select "Prospect"
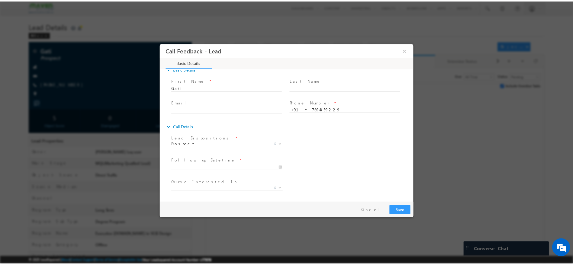
scroll to position [32, 0]
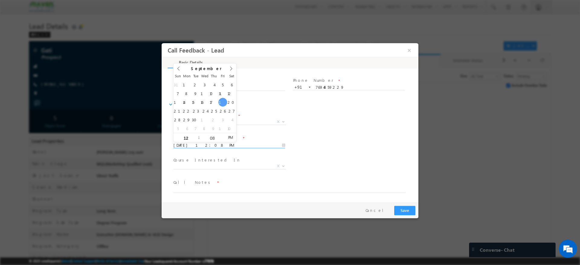
click at [281, 144] on input "09/19/2025 12:08 PM" at bounding box center [229, 146] width 112 height 6
type input "09/30/2025 12:08 PM"
click at [230, 188] on textarea at bounding box center [289, 189] width 232 height 7
type textarea "gati"
click at [410, 210] on button "Save" at bounding box center [404, 210] width 21 height 9
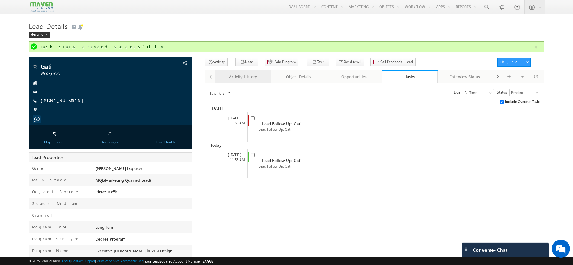
click at [250, 80] on div "Activity History" at bounding box center [242, 76] width 45 height 7
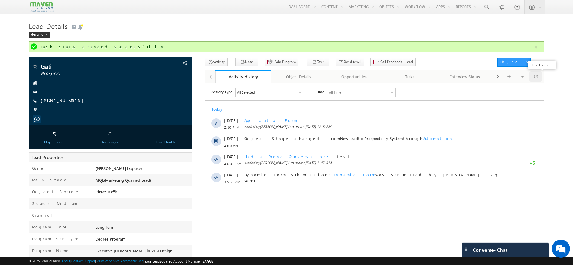
click at [533, 78] on div at bounding box center [535, 76] width 13 height 11
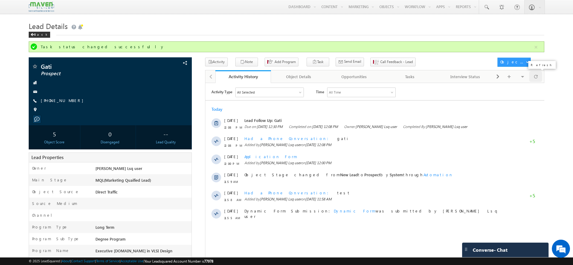
scroll to position [0, 0]
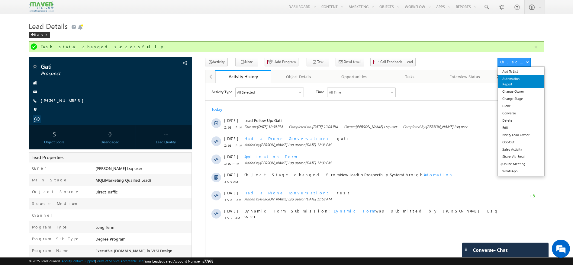
click at [520, 83] on link "Automation Report" at bounding box center [521, 81] width 46 height 13
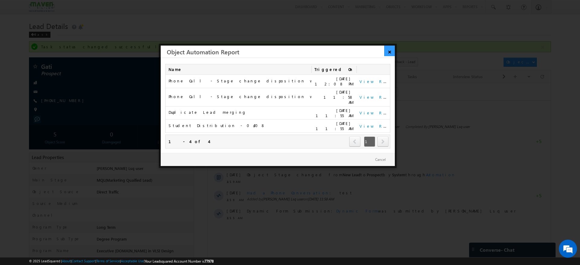
click at [387, 51] on link "×" at bounding box center [389, 51] width 11 height 11
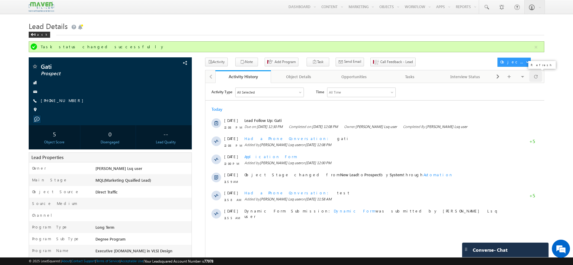
click at [535, 80] on span at bounding box center [536, 76] width 4 height 11
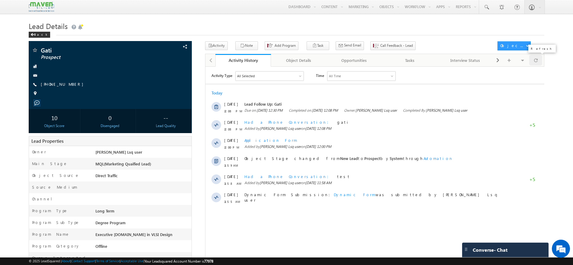
click at [536, 62] on span at bounding box center [536, 60] width 4 height 11
drag, startPoint x: 74, startPoint y: 84, endPoint x: 70, endPoint y: 85, distance: 3.7
click at [70, 85] on div "[PHONE_NUMBER]" at bounding box center [110, 85] width 157 height 6
copy div "[PHONE_NUMBER]"
click at [534, 61] on span at bounding box center [536, 60] width 4 height 11
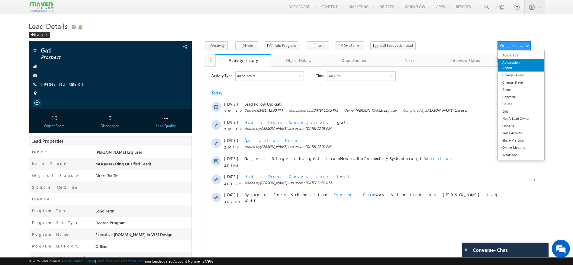
click at [509, 66] on link "Automation Report" at bounding box center [521, 65] width 46 height 13
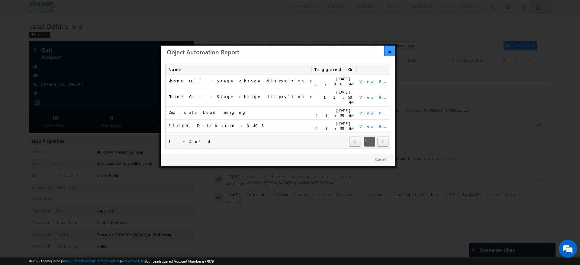
click at [388, 50] on link "×" at bounding box center [389, 51] width 11 height 11
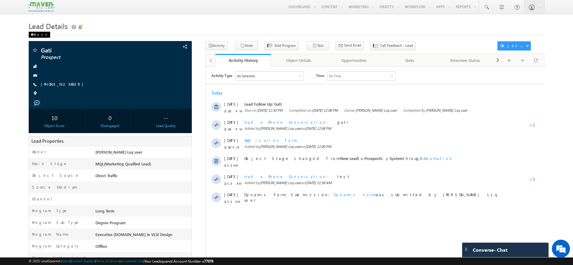
click at [31, 32] on div "Back" at bounding box center [39, 35] width 21 height 6
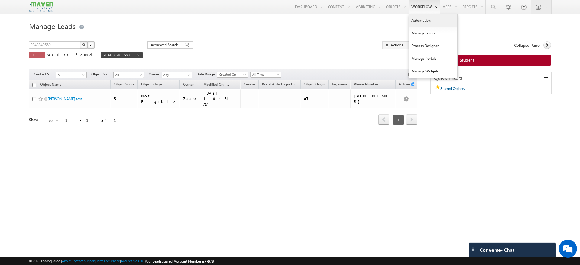
click at [430, 24] on link "Automation" at bounding box center [433, 20] width 48 height 13
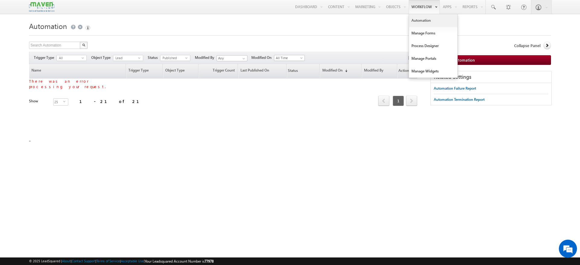
click at [426, 20] on link "Automation" at bounding box center [433, 20] width 48 height 13
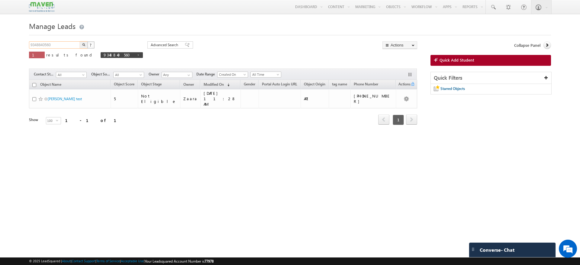
click at [64, 43] on input "9348840560" at bounding box center [55, 44] width 52 height 7
type input "9"
type input "7694859222"
click at [83, 45] on img "button" at bounding box center [83, 44] width 3 height 3
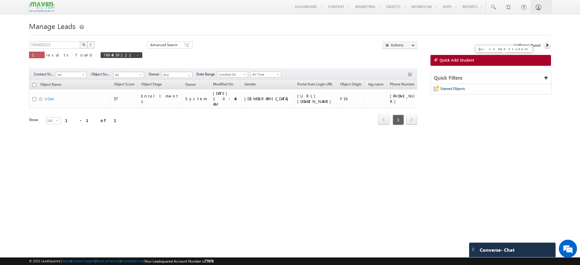
click at [462, 61] on span "Quick Add Student" at bounding box center [457, 59] width 35 height 5
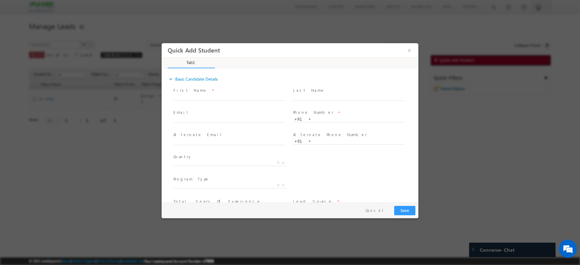
scroll to position [41, 0]
click at [327, 78] on input "text" at bounding box center [349, 78] width 112 height 6
type input "6264549480"
click at [237, 97] on input "text" at bounding box center [229, 98] width 112 height 6
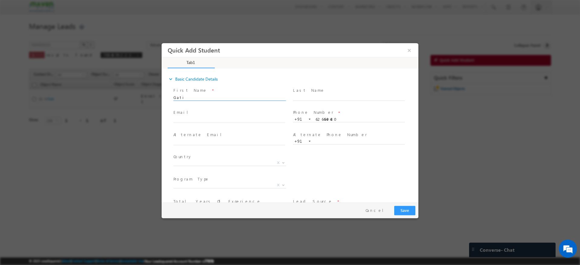
scroll to position [41, 0]
type input "Gati"
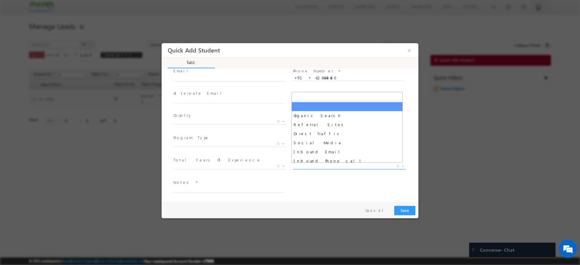
click at [319, 167] on span "X" at bounding box center [349, 166] width 113 height 6
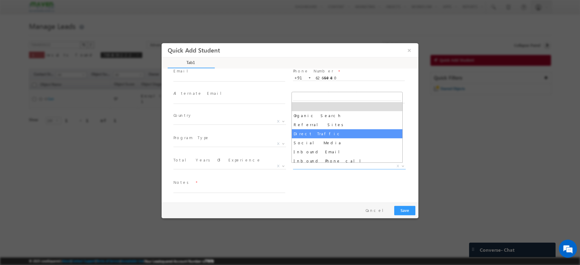
select select "Direct Traffic"
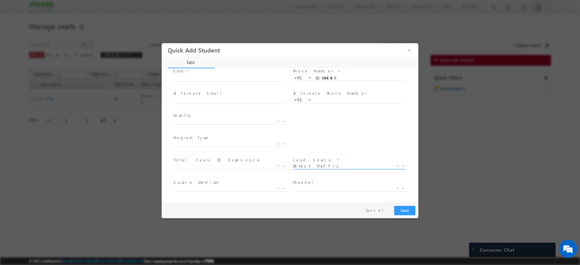
scroll to position [64, 0]
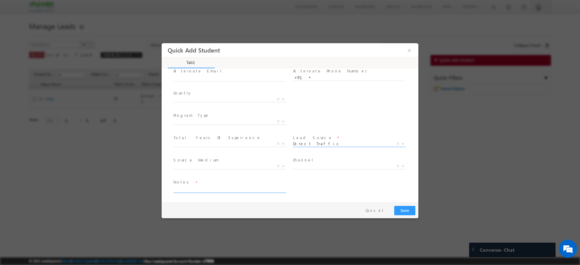
click at [238, 190] on textarea at bounding box center [229, 189] width 112 height 7
type textarea "gati"
click at [401, 210] on button "Save" at bounding box center [404, 210] width 21 height 9
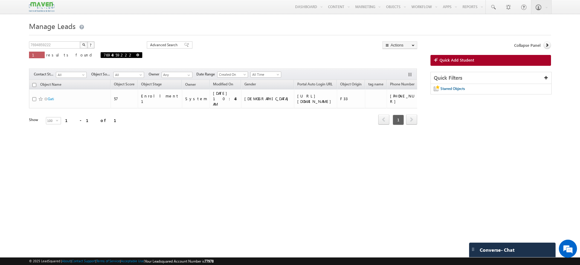
click at [136, 55] on span at bounding box center [137, 54] width 3 height 3
type input "Search Objects"
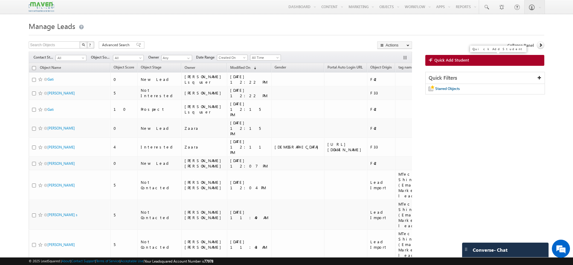
click at [446, 63] on span "Quick Add Student" at bounding box center [452, 59] width 35 height 5
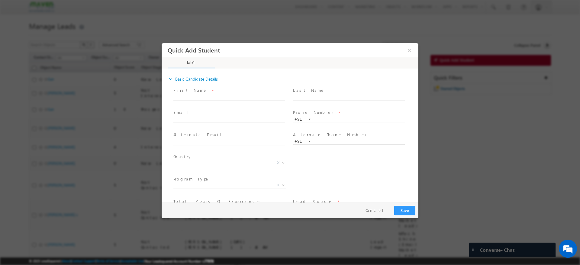
scroll to position [0, 0]
click at [250, 95] on span at bounding box center [231, 98] width 117 height 7
click at [236, 96] on input "text" at bounding box center [229, 98] width 112 height 6
type input "G"
type input "gati"
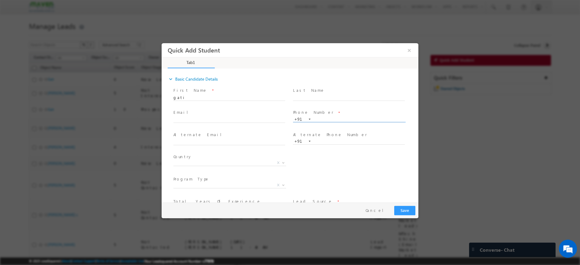
click at [327, 118] on input "text" at bounding box center [349, 120] width 112 height 6
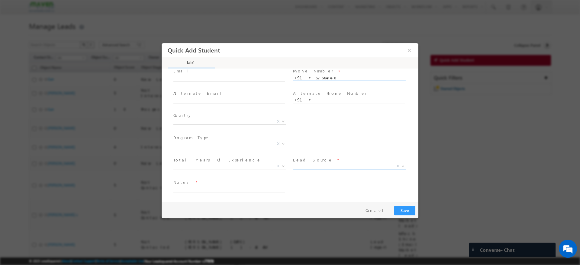
type input "6264549488"
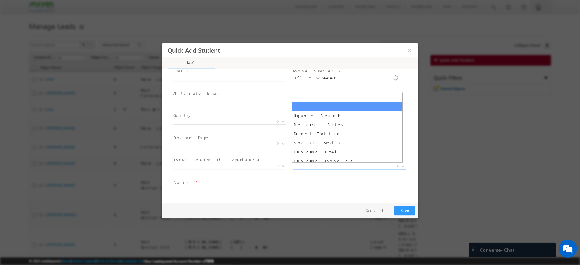
click at [383, 165] on span "X" at bounding box center [349, 166] width 113 height 6
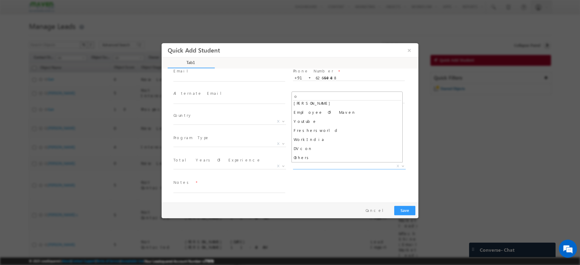
scroll to position [0, 0]
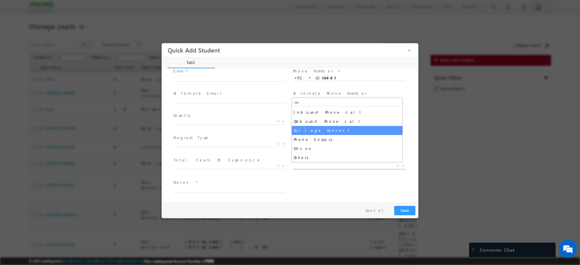
type input "o"
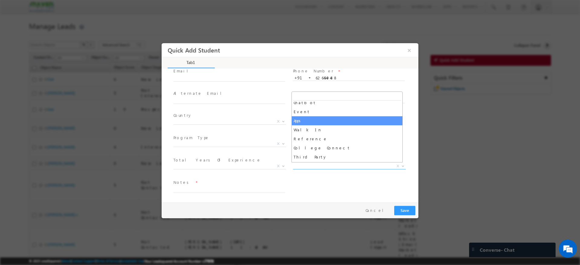
scroll to position [141, 0]
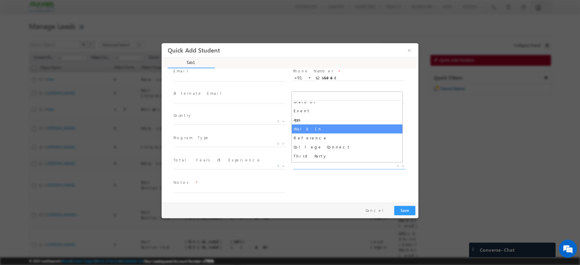
select select "Walk In"
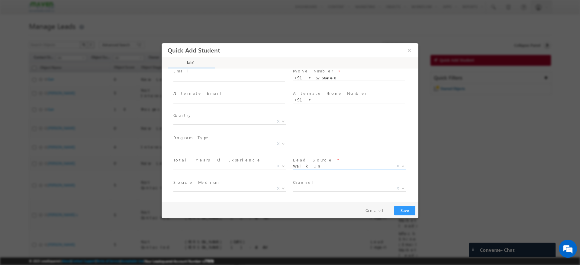
scroll to position [64, 0]
click at [282, 164] on span at bounding box center [283, 166] width 6 height 8
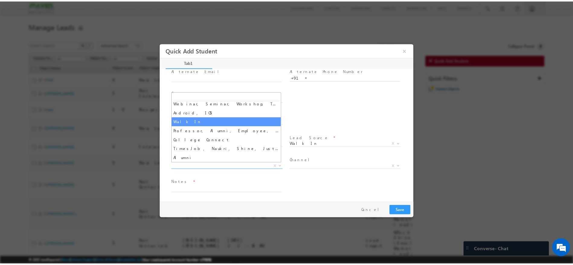
scroll to position [0, 0]
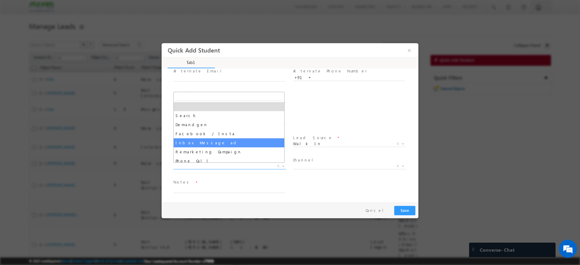
select select "Inbox Message ad"
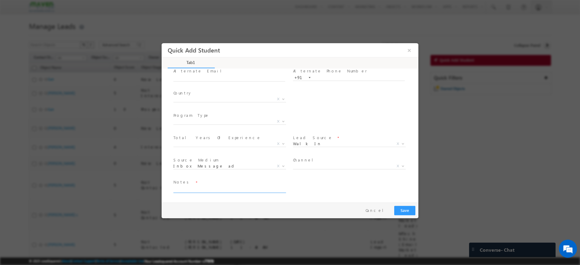
click at [264, 186] on textarea at bounding box center [229, 189] width 112 height 7
type textarea "test"
click at [406, 214] on button "Save" at bounding box center [404, 210] width 21 height 9
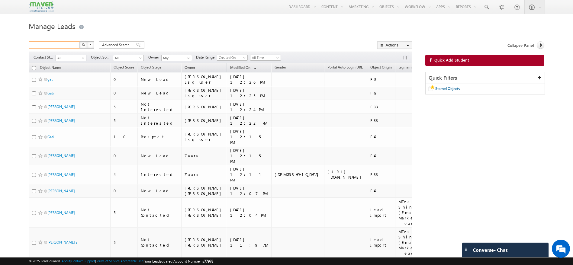
click at [62, 44] on input "text" at bounding box center [55, 44] width 52 height 7
type input "Search Objects"
click at [191, 5] on div "Menu Namrata Lsq user priti shran it202 1@gma il.co m crmma ven" at bounding box center [287, 7] width 516 height 14
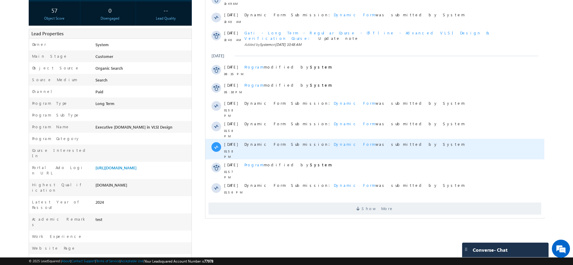
scroll to position [108, 0]
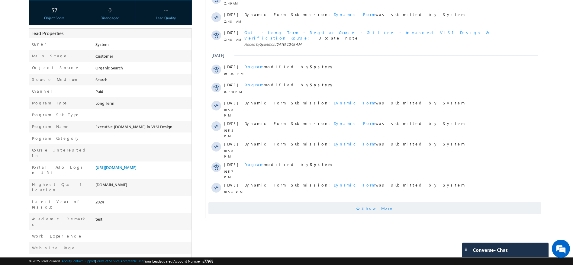
click at [333, 202] on span "Show More" at bounding box center [374, 208] width 333 height 12
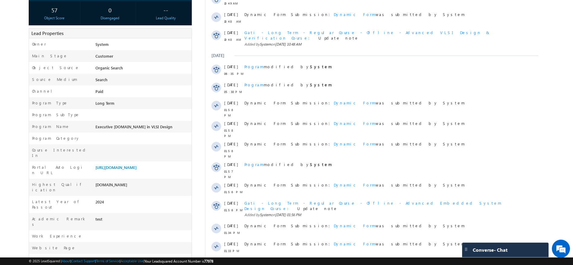
scroll to position [250, 0]
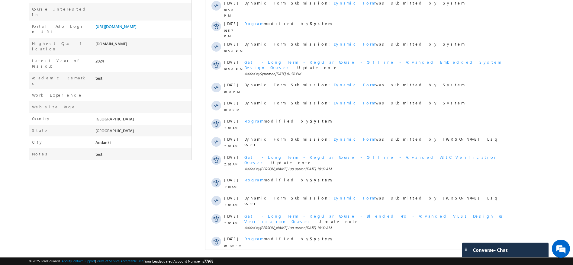
click at [322, 256] on span "Show More" at bounding box center [374, 262] width 333 height 12
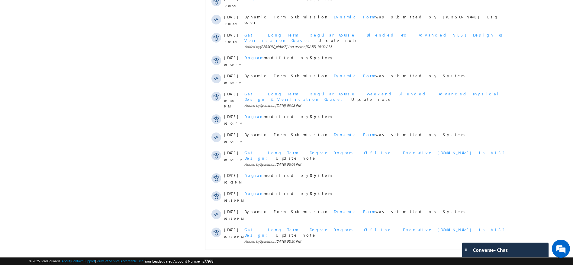
scroll to position [0, 0]
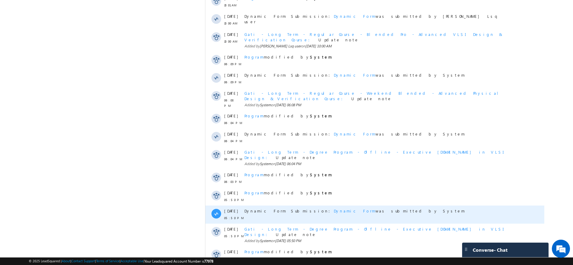
scroll to position [612, 0]
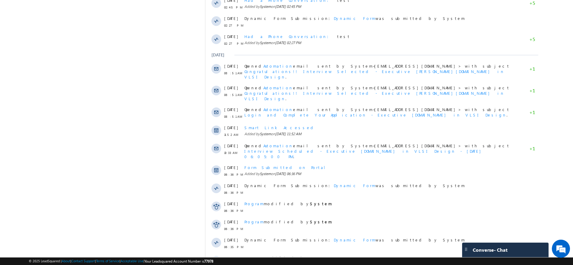
scroll to position [1168, 0]
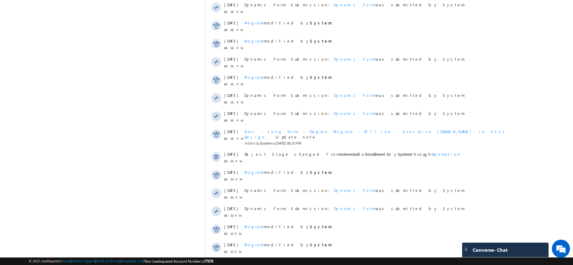
scroll to position [1349, 0]
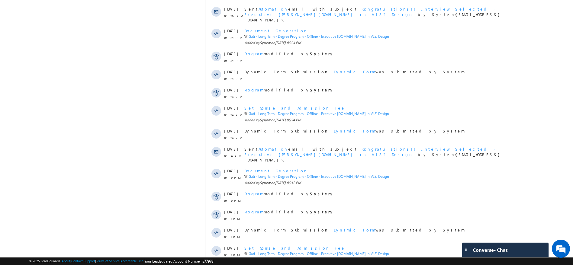
scroll to position [1734, 0]
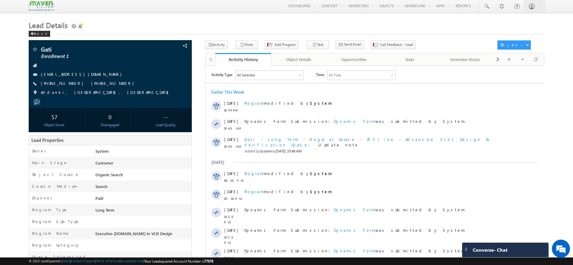
scroll to position [0, 0]
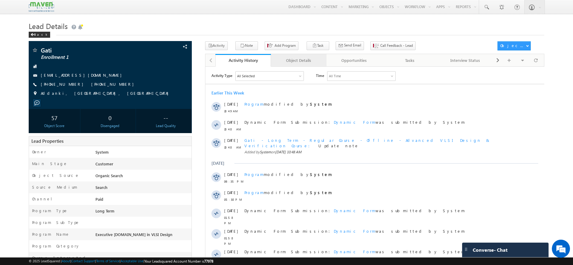
click at [299, 57] on div "Object Details" at bounding box center [298, 60] width 45 height 7
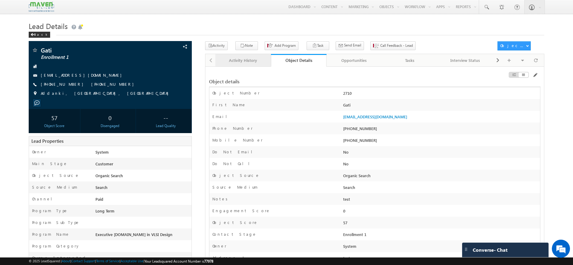
click at [241, 57] on div "Activity History" at bounding box center [242, 60] width 45 height 7
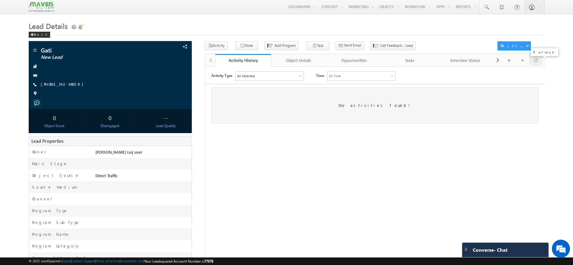
click at [540, 61] on div at bounding box center [535, 60] width 13 height 11
click at [535, 62] on span at bounding box center [536, 60] width 4 height 11
click at [300, 63] on div "Object Details" at bounding box center [298, 60] width 45 height 7
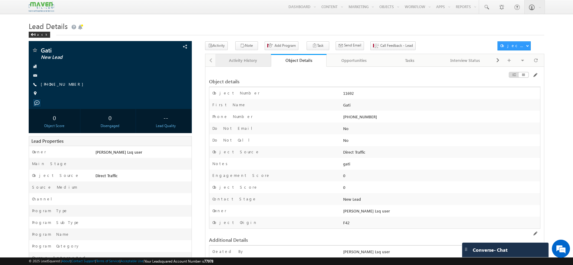
click at [252, 64] on link "Activity History" at bounding box center [243, 60] width 56 height 13
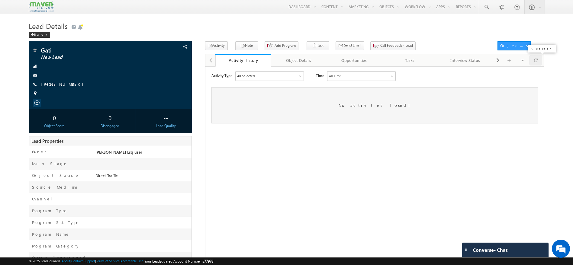
click at [534, 60] on span at bounding box center [536, 60] width 4 height 11
click at [538, 65] on div at bounding box center [535, 60] width 13 height 11
click at [536, 62] on span at bounding box center [536, 60] width 4 height 11
click at [177, 46] on span at bounding box center [174, 47] width 7 height 7
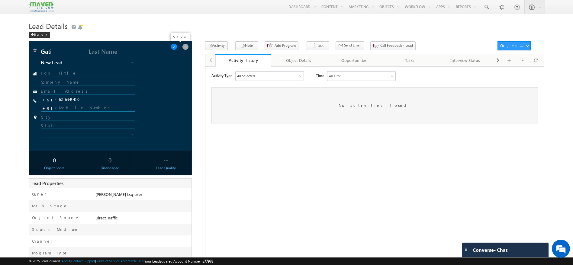
click at [177, 47] on span at bounding box center [174, 47] width 7 height 7
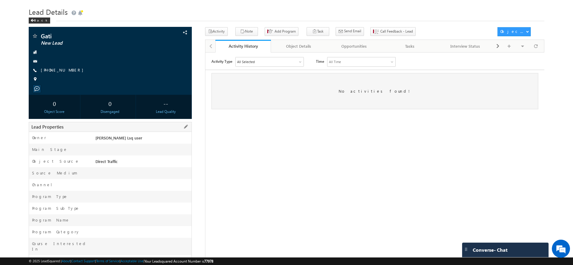
scroll to position [15, 0]
click at [186, 127] on span at bounding box center [186, 126] width 7 height 7
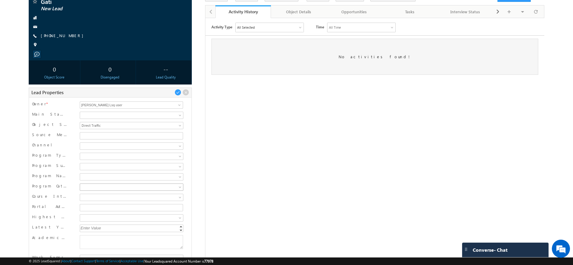
scroll to position [49, 0]
click at [180, 126] on span at bounding box center [180, 126] width 5 height 5
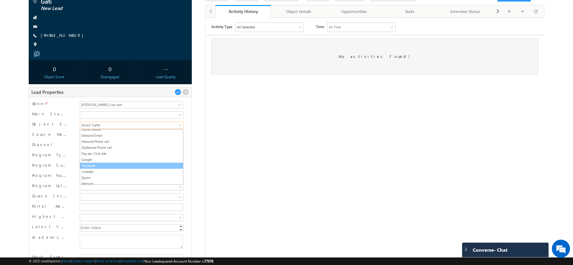
scroll to position [0, 0]
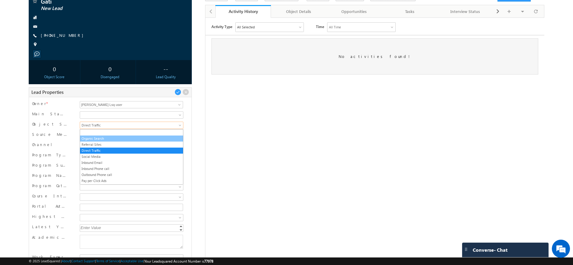
click at [98, 139] on link "Organic Search" at bounding box center [131, 138] width 103 height 5
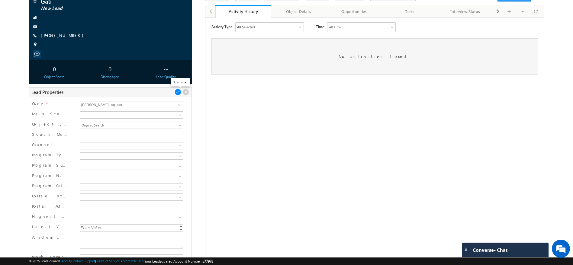
click at [178, 91] on span at bounding box center [178, 92] width 7 height 7
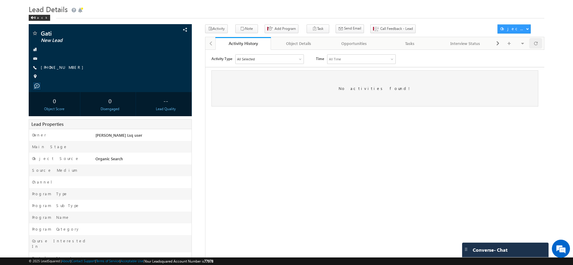
click at [534, 44] on div at bounding box center [535, 43] width 13 height 11
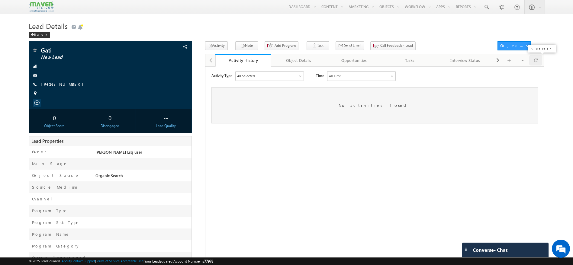
click at [535, 63] on span at bounding box center [536, 60] width 4 height 11
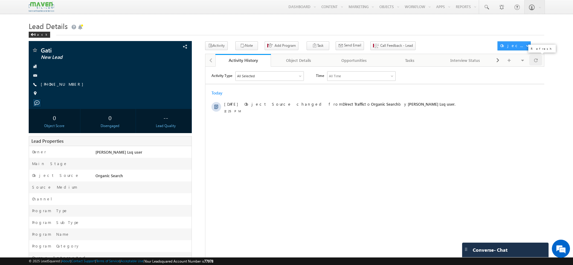
click at [536, 62] on span at bounding box center [536, 60] width 4 height 11
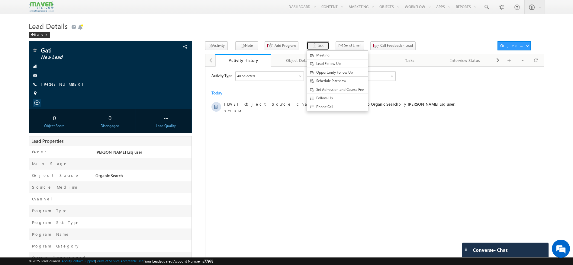
click at [309, 47] on button "Task" at bounding box center [318, 45] width 23 height 9
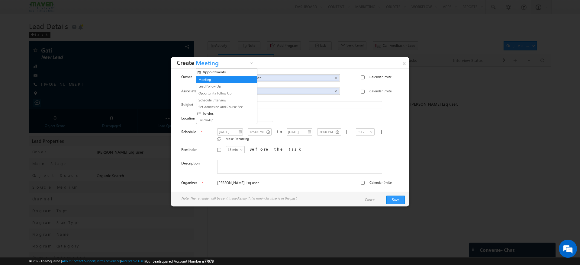
click at [222, 66] on span "Meeting" at bounding box center [221, 64] width 54 height 9
click at [213, 86] on link "Lead Follow Up" at bounding box center [224, 86] width 55 height 5
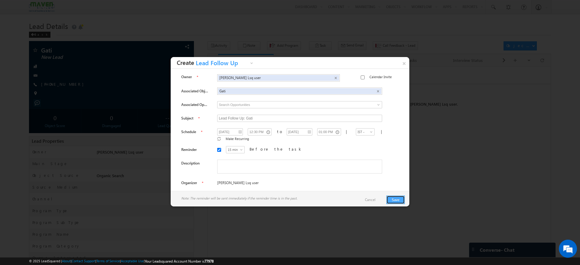
click at [392, 199] on button "Save" at bounding box center [396, 200] width 18 height 8
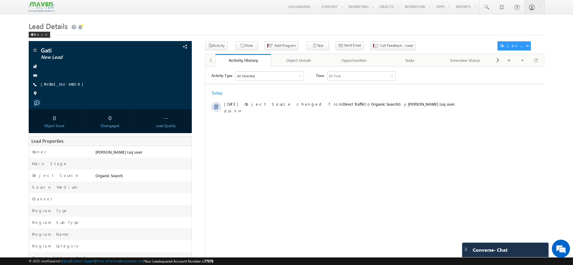
click at [534, 66] on div "Activity History Activity History Object Details Object Details Opportunities O…" at bounding box center [375, 60] width 340 height 13
click at [536, 63] on span at bounding box center [536, 60] width 4 height 11
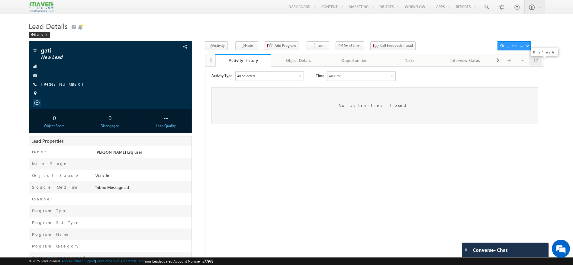
click at [538, 58] on span at bounding box center [536, 60] width 4 height 11
click at [38, 32] on div "Back" at bounding box center [39, 35] width 21 height 6
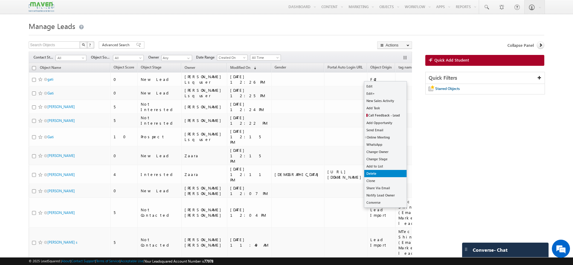
click at [394, 172] on link "Delete" at bounding box center [385, 173] width 42 height 7
checkbox input "true"
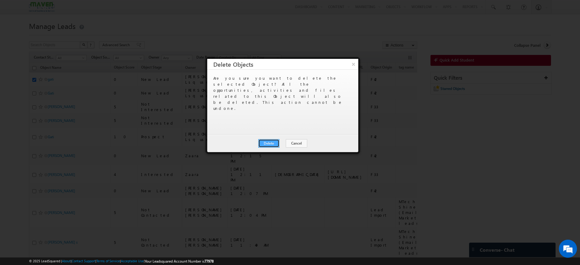
click at [272, 144] on button "Delete" at bounding box center [268, 143] width 21 height 8
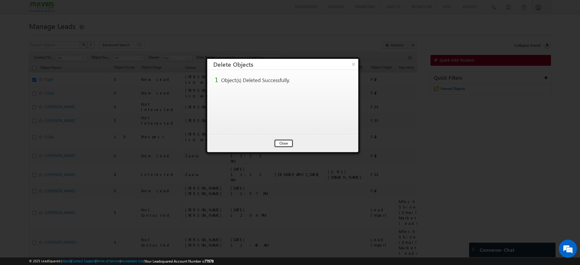
click at [291, 145] on button "Close" at bounding box center [283, 143] width 19 height 8
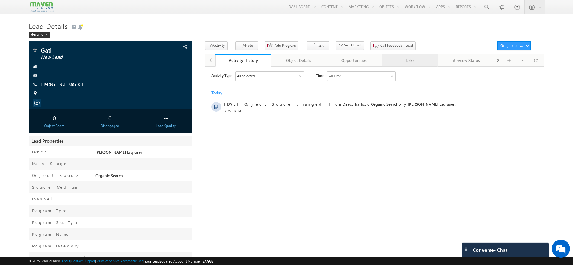
click at [410, 58] on div "Tasks" at bounding box center [409, 60] width 45 height 7
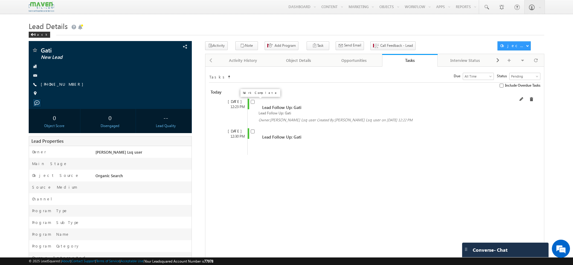
click at [252, 103] on input "checkbox" at bounding box center [253, 102] width 4 height 4
checkbox input "false"
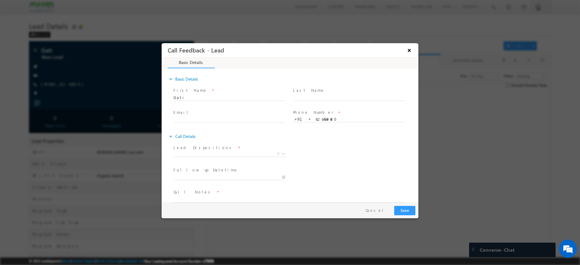
click at [407, 48] on button "×" at bounding box center [409, 50] width 10 height 11
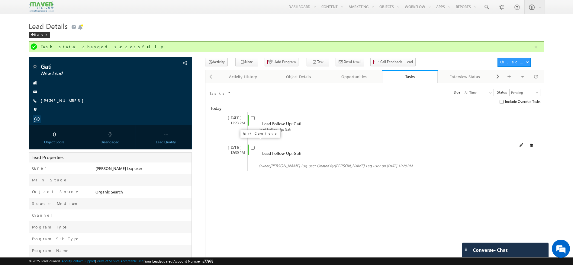
click at [253, 146] on input "checkbox" at bounding box center [253, 148] width 4 height 4
checkbox input "false"
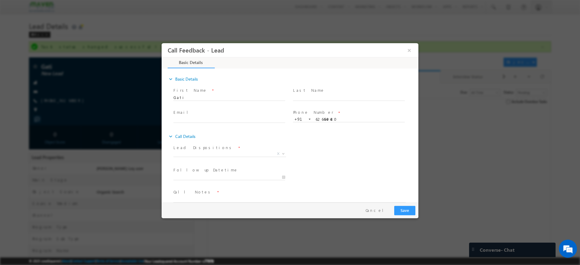
scroll to position [10, 0]
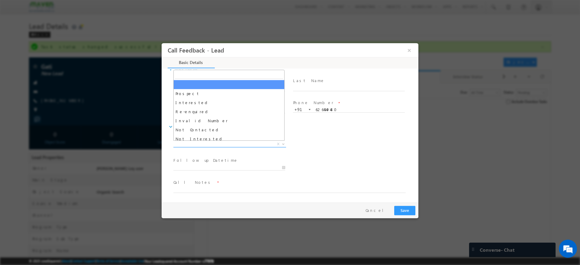
click at [284, 144] on span at bounding box center [283, 144] width 6 height 8
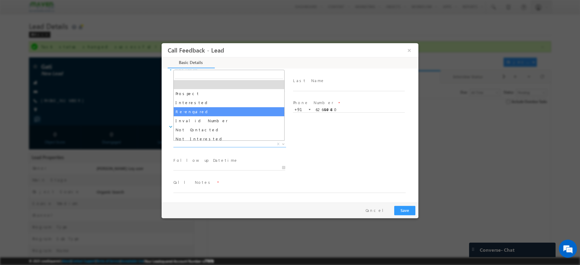
select select "Re-enquired"
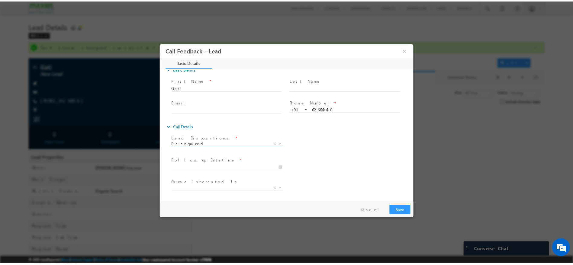
scroll to position [32, 0]
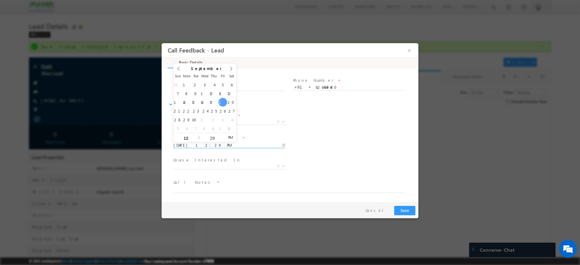
click at [282, 145] on input "[DATE] 12:29 PM" at bounding box center [229, 146] width 112 height 6
type input "09/03/2025 12:29 PM"
click at [237, 188] on textarea at bounding box center [289, 189] width 232 height 7
type textarea "test"
click at [411, 209] on button "Save" at bounding box center [404, 210] width 21 height 9
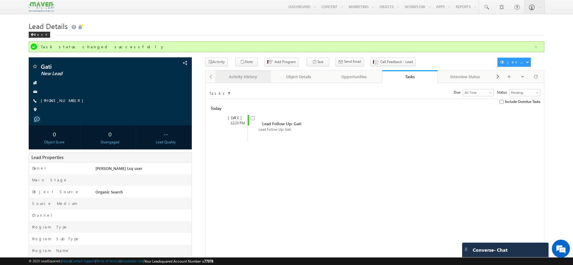
click at [255, 77] on div "Activity History" at bounding box center [242, 76] width 45 height 7
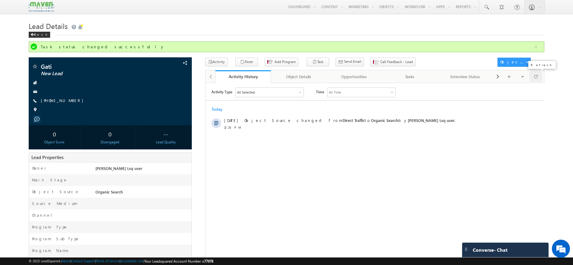
click at [537, 80] on span at bounding box center [536, 76] width 4 height 11
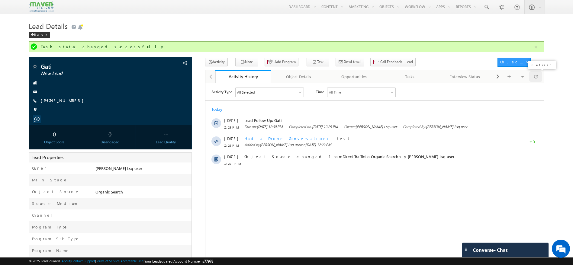
scroll to position [0, 0]
click at [537, 80] on span at bounding box center [536, 76] width 4 height 11
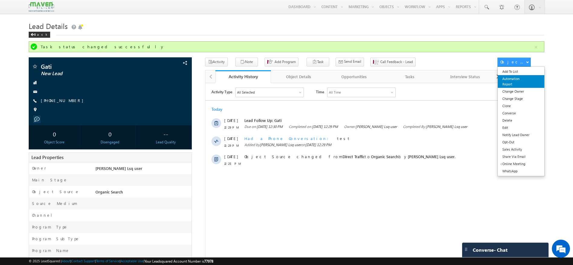
click at [512, 78] on link "Automation Report" at bounding box center [521, 81] width 46 height 13
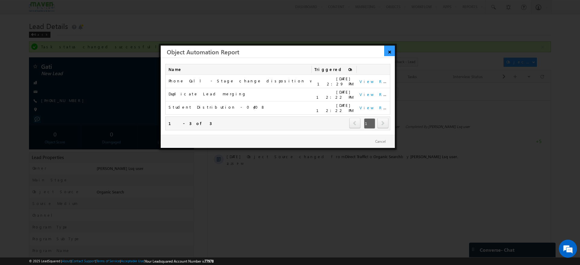
click at [392, 51] on link "×" at bounding box center [389, 51] width 11 height 11
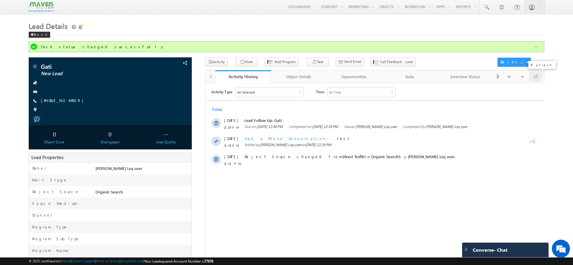
click at [540, 79] on div at bounding box center [535, 76] width 13 height 11
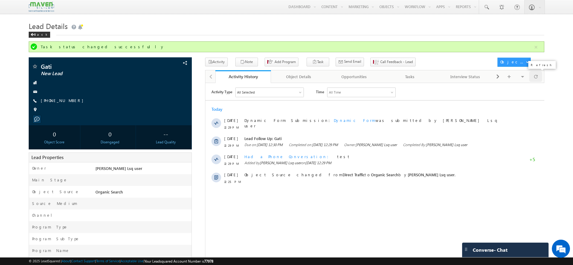
click at [540, 79] on div at bounding box center [535, 76] width 13 height 11
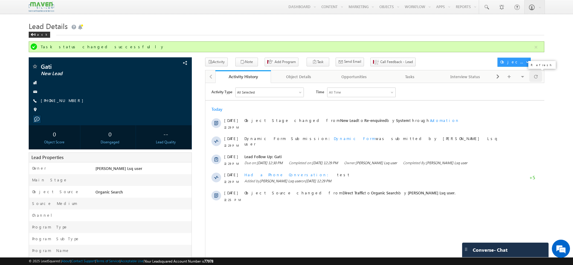
click at [540, 79] on div at bounding box center [535, 76] width 13 height 11
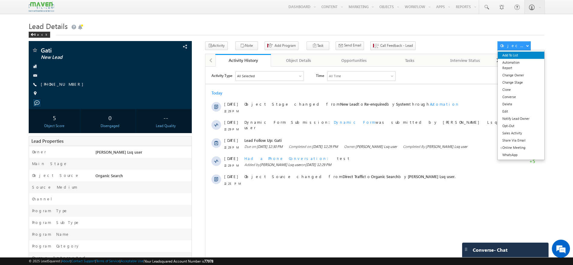
click at [513, 58] on link "Add To List" at bounding box center [521, 55] width 46 height 7
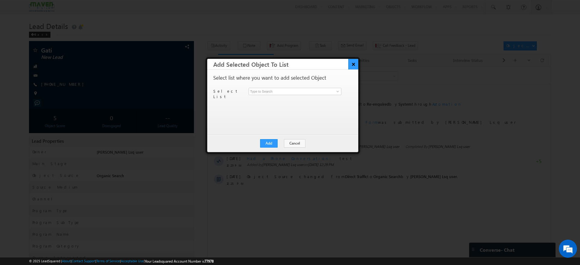
click at [350, 67] on button "×" at bounding box center [353, 64] width 10 height 11
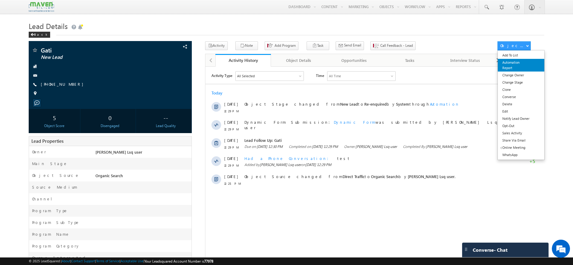
click at [517, 66] on link "Automation Report" at bounding box center [521, 65] width 46 height 13
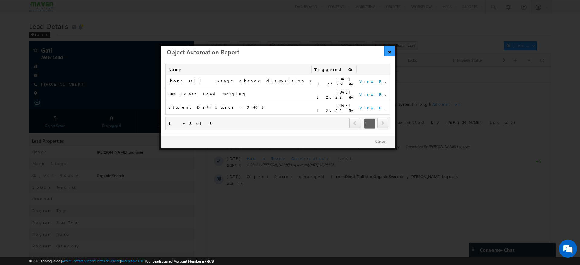
click at [386, 46] on link "×" at bounding box center [389, 51] width 11 height 11
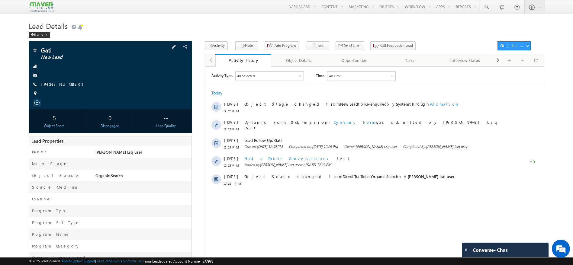
click at [75, 86] on div "[PHONE_NUMBER]" at bounding box center [110, 85] width 157 height 6
click at [534, 63] on div at bounding box center [535, 60] width 13 height 11
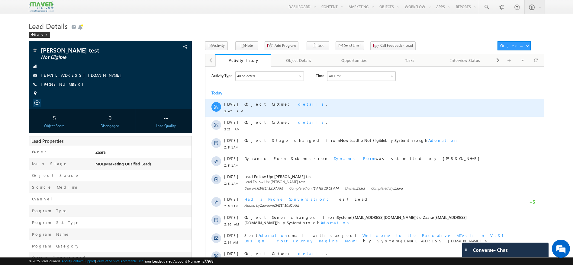
click at [298, 103] on span "details" at bounding box center [312, 103] width 28 height 5
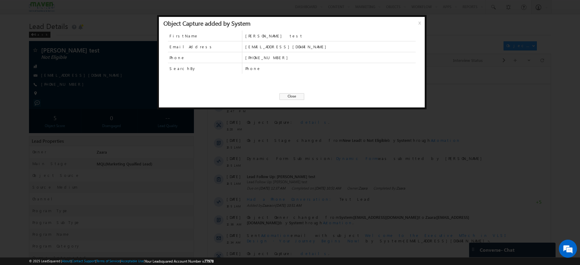
click at [293, 98] on span "Close" at bounding box center [292, 96] width 25 height 7
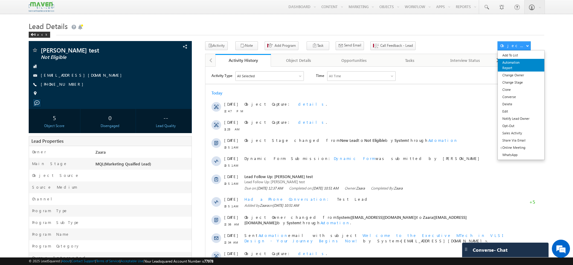
click at [513, 66] on link "Automation Report" at bounding box center [521, 65] width 46 height 13
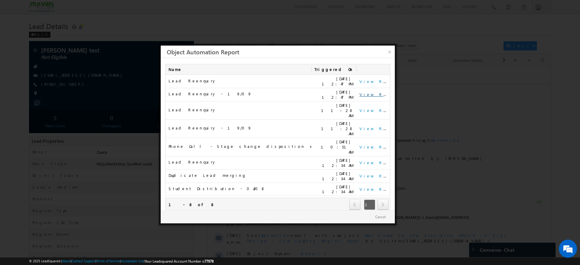
click at [370, 92] on link "View Report" at bounding box center [378, 94] width 37 height 5
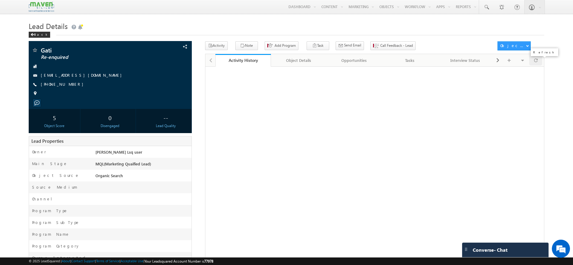
click at [531, 65] on div at bounding box center [535, 60] width 13 height 11
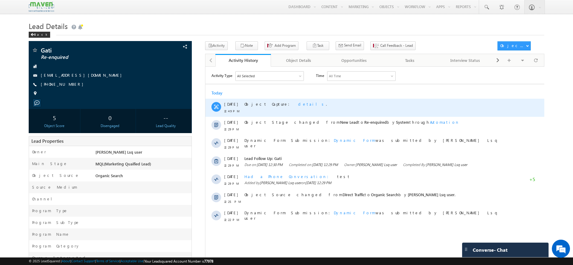
click at [298, 106] on span "details" at bounding box center [312, 103] width 28 height 5
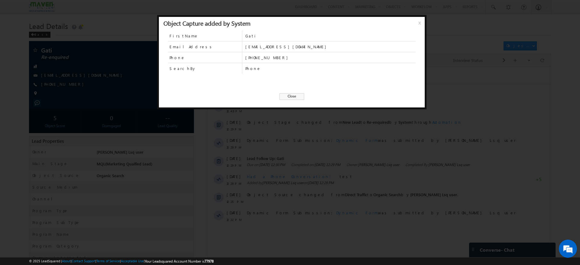
click at [292, 96] on span "Close" at bounding box center [292, 96] width 25 height 7
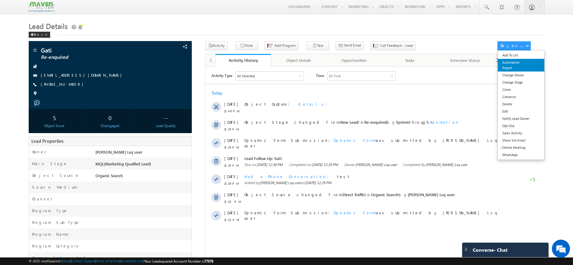
click at [521, 61] on link "Automation Report" at bounding box center [521, 65] width 46 height 13
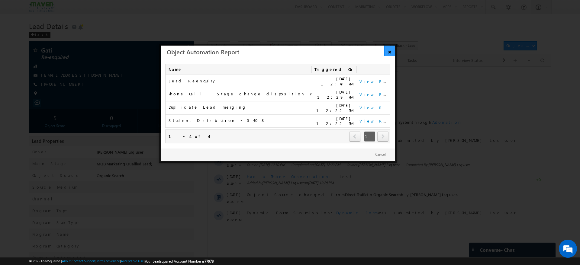
click at [389, 54] on link "×" at bounding box center [389, 51] width 11 height 11
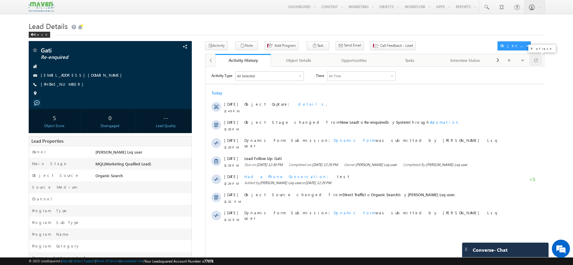
click at [538, 63] on div at bounding box center [535, 60] width 13 height 11
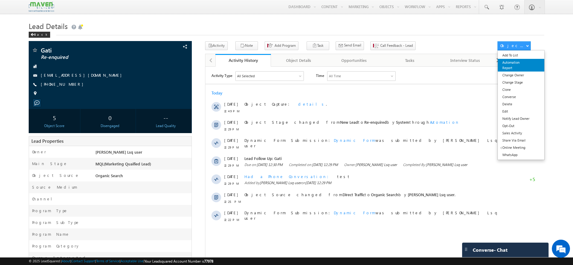
click at [511, 64] on link "Automation Report" at bounding box center [521, 65] width 46 height 13
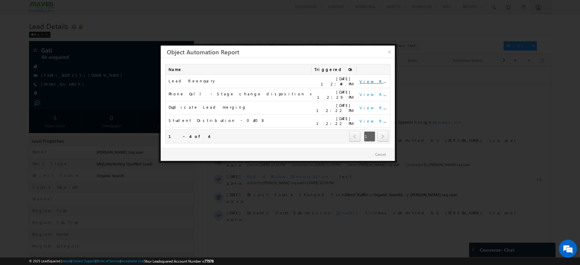
click at [366, 79] on link "View Report" at bounding box center [378, 81] width 37 height 5
click at [390, 53] on link "×" at bounding box center [389, 51] width 11 height 11
